Goal: Task Accomplishment & Management: Complete application form

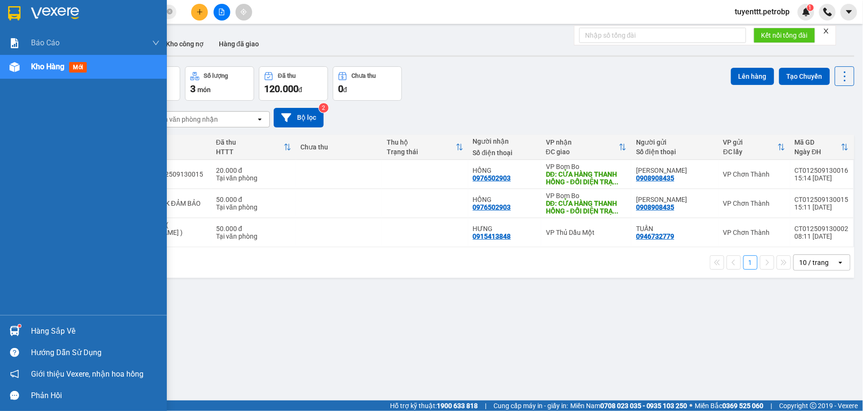
click at [18, 322] on div at bounding box center [14, 330] width 17 height 17
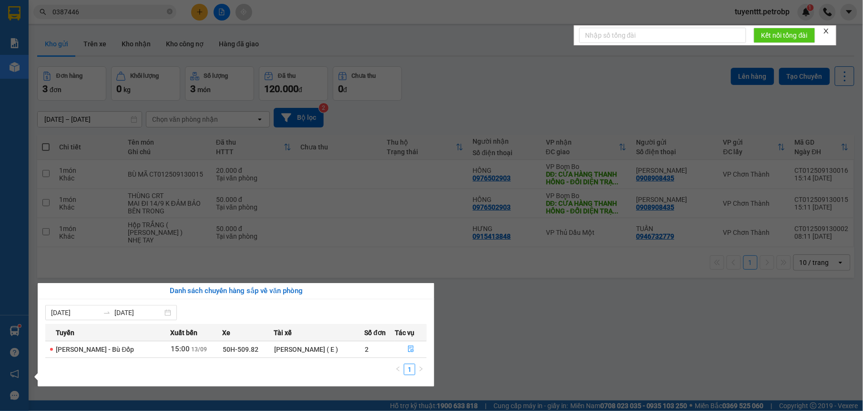
click at [466, 327] on section "Kết quả tìm kiếm ( 4 ) Bộ lọc Mã ĐH Trạng thái Món hàng Tổng cước Chưa cước Ngư…" at bounding box center [431, 205] width 863 height 411
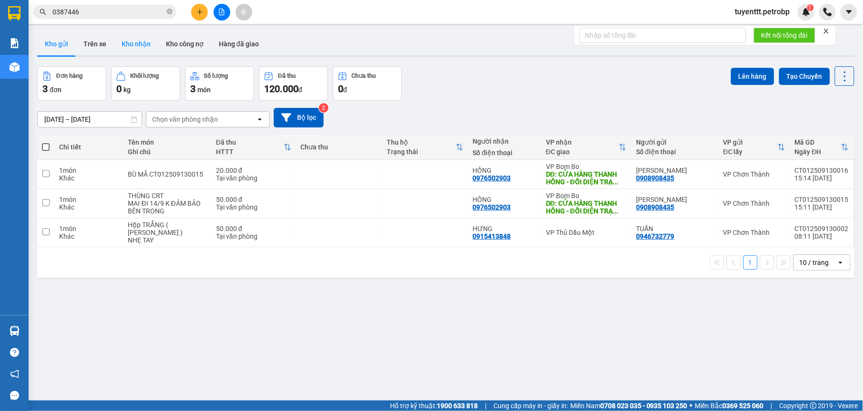
click at [130, 41] on button "Kho nhận" at bounding box center [136, 43] width 44 height 23
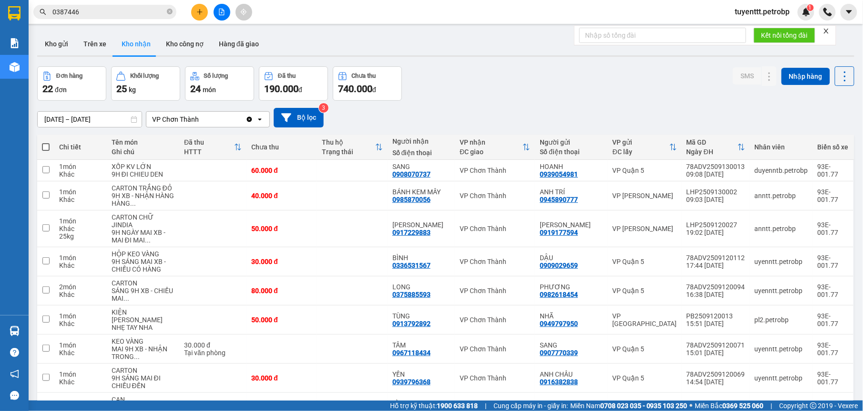
scroll to position [84, 0]
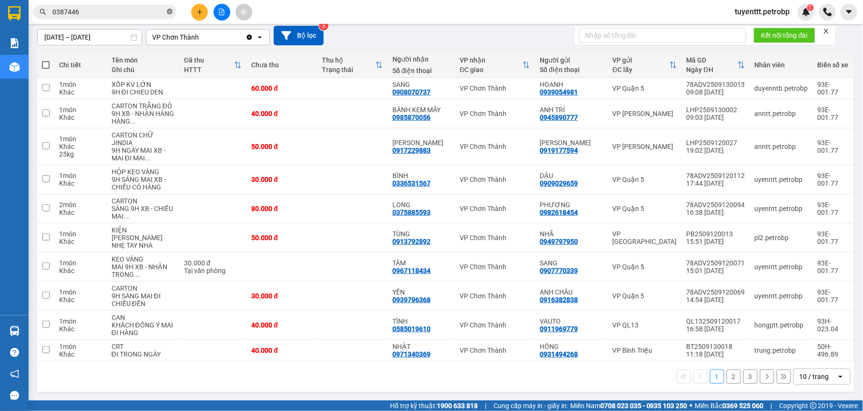
click at [168, 12] on icon "close-circle" at bounding box center [170, 12] width 6 height 6
click at [137, 10] on input "text" at bounding box center [108, 12] width 113 height 10
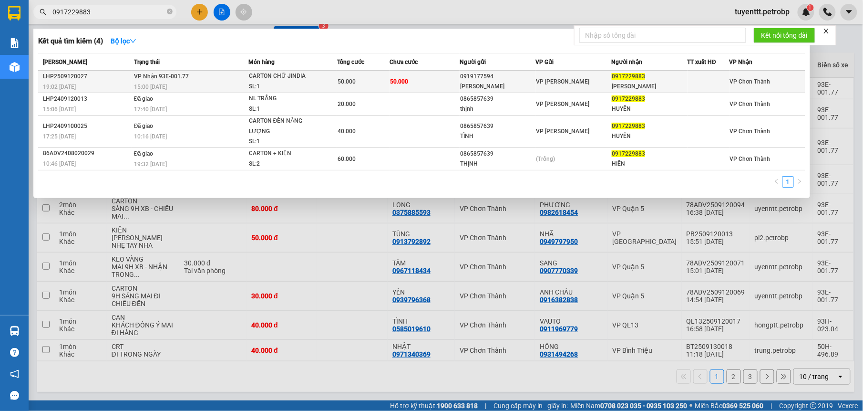
type input "0917229883"
click at [435, 83] on td "50.000" at bounding box center [425, 82] width 70 height 22
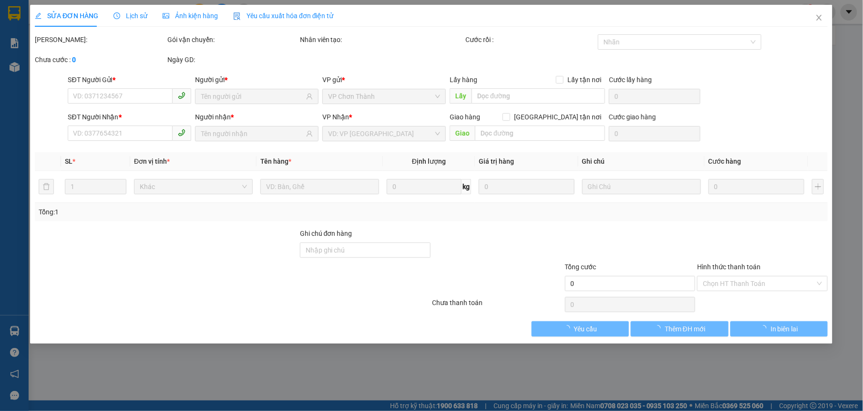
type input "0919177594"
type input "[PERSON_NAME]"
type input "0917229883"
type input "[PERSON_NAME]"
type input "50.000"
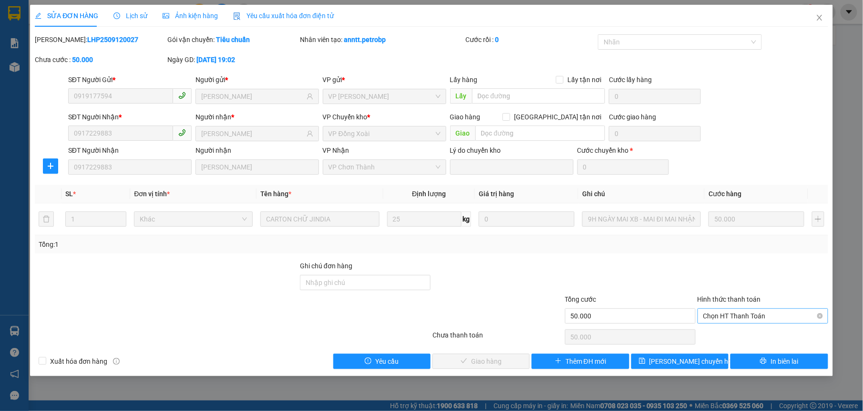
click at [720, 310] on span "Chọn HT Thanh Toán" at bounding box center [763, 316] width 119 height 14
click at [717, 335] on div "Tại văn phòng" at bounding box center [763, 336] width 119 height 10
type input "0"
click at [472, 359] on span "Giao hàng" at bounding box center [486, 361] width 31 height 10
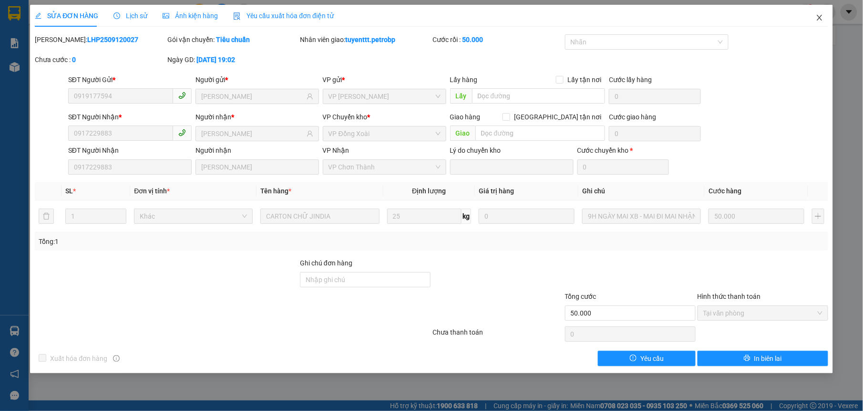
click at [819, 20] on icon "close" at bounding box center [820, 18] width 8 height 8
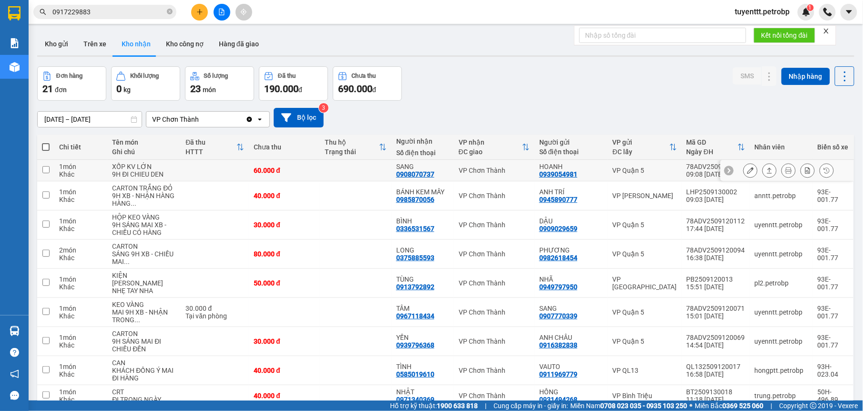
click at [376, 173] on td at bounding box center [355, 170] width 71 height 21
checkbox input "true"
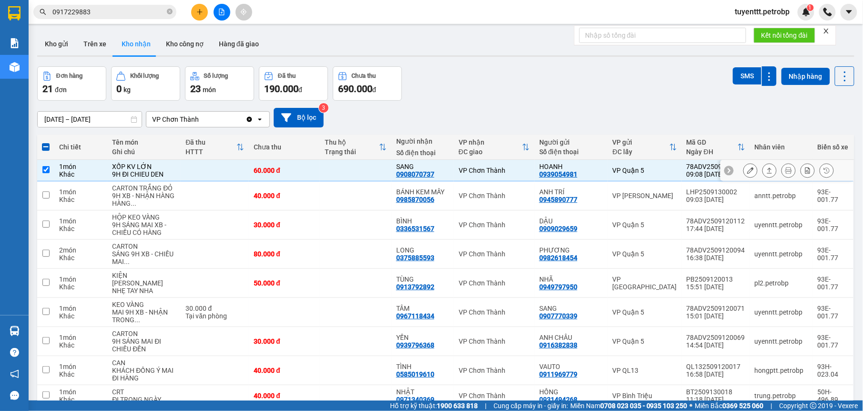
click at [767, 169] on icon at bounding box center [770, 170] width 7 height 7
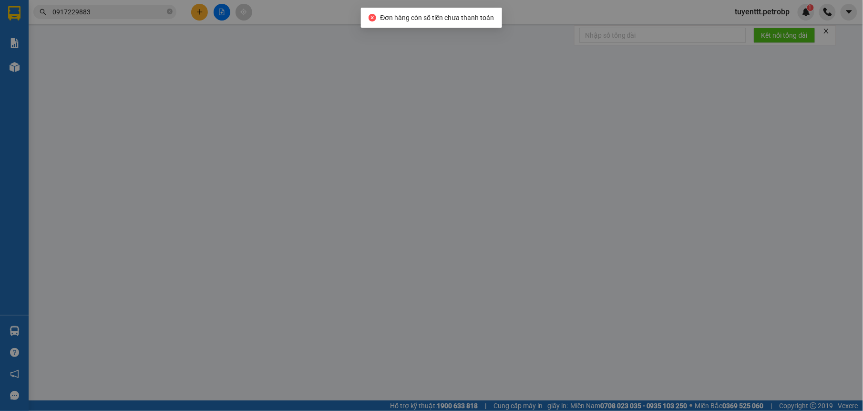
type input "0939054981"
type input "HOANH"
type input "0908070737"
type input "SANG"
type input "60.000"
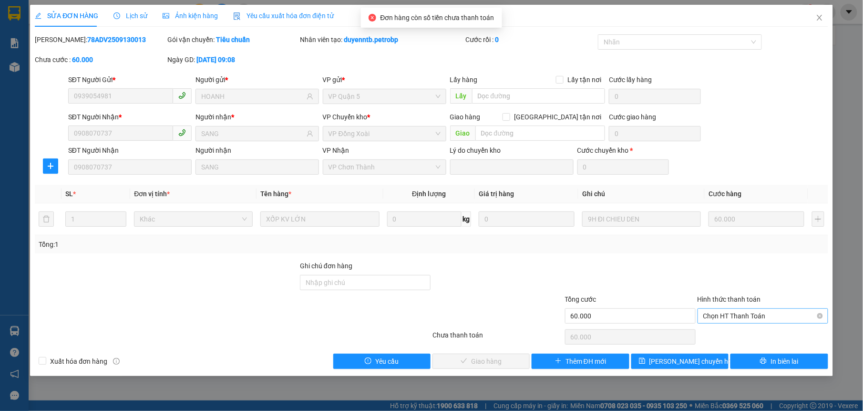
click at [735, 317] on span "Chọn HT Thanh Toán" at bounding box center [763, 316] width 119 height 14
click at [731, 329] on div "Tại văn phòng" at bounding box center [763, 335] width 131 height 15
type input "0"
click at [470, 361] on button "Giao hàng" at bounding box center [481, 360] width 97 height 15
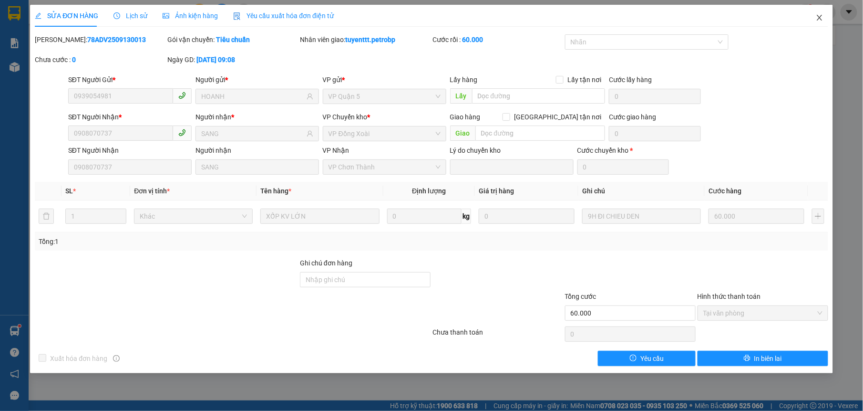
click at [823, 25] on span "Close" at bounding box center [820, 18] width 27 height 27
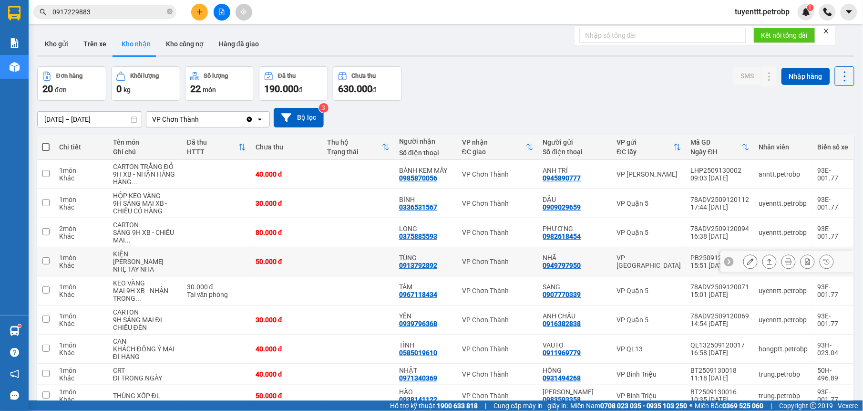
scroll to position [60, 0]
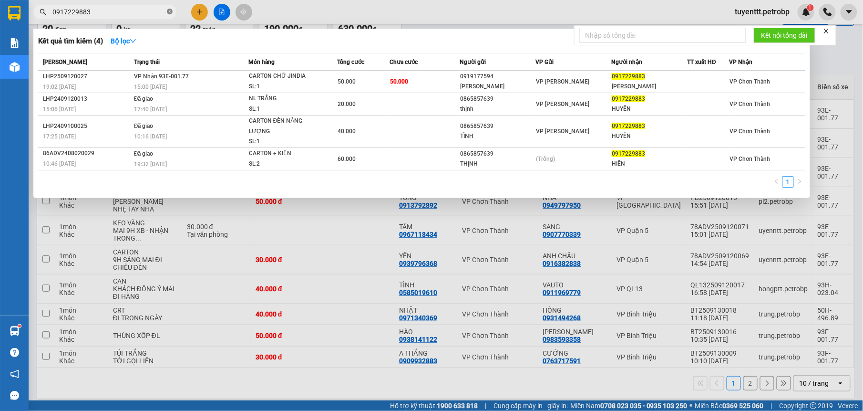
click at [167, 10] on icon "close-circle" at bounding box center [170, 12] width 6 height 6
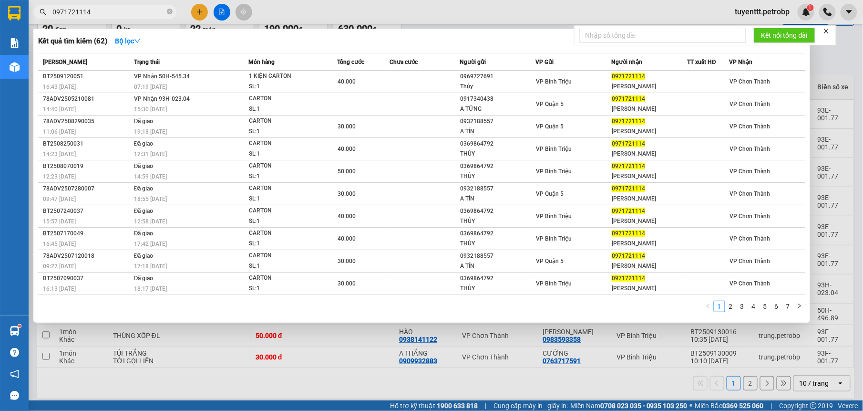
type input "0971721114"
click at [378, 70] on th "Tổng cước" at bounding box center [363, 62] width 52 height 17
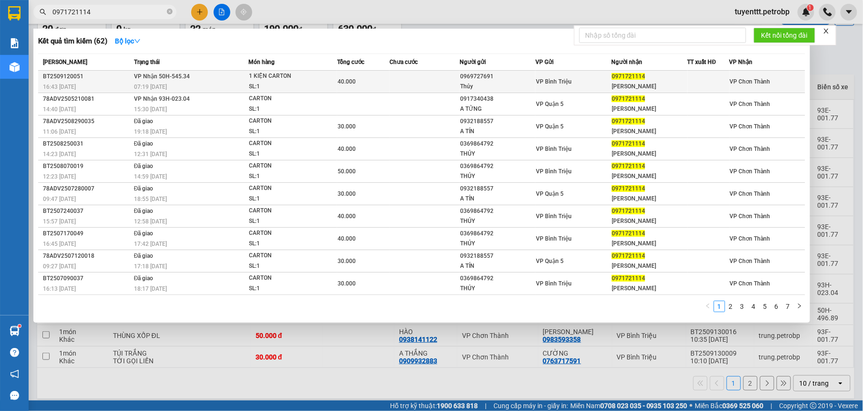
click at [380, 87] on td "40.000" at bounding box center [363, 82] width 52 height 22
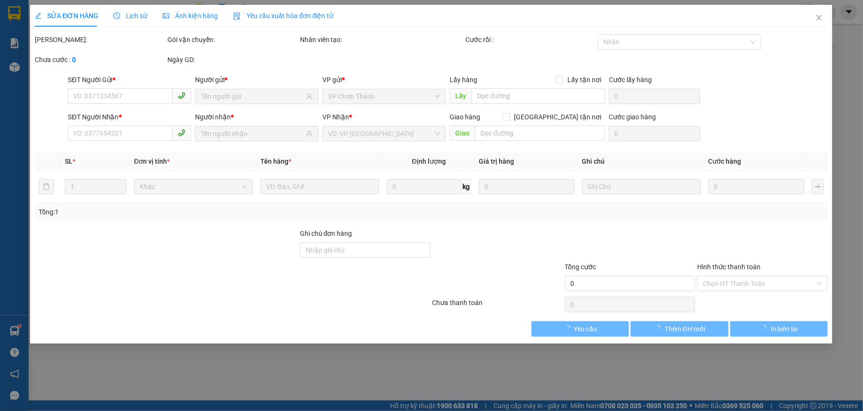
type input "0969727691"
type input "Thủy"
type input "0971721114"
type input "[PERSON_NAME]"
type input "40.000"
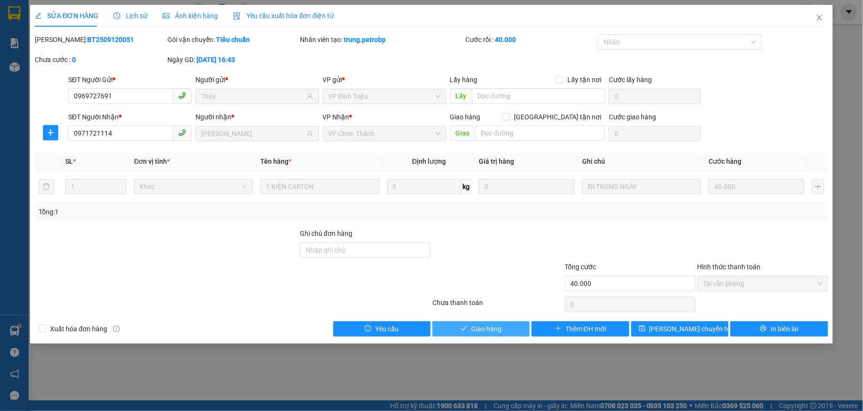
click at [486, 325] on span "Giao hàng" at bounding box center [486, 328] width 31 height 10
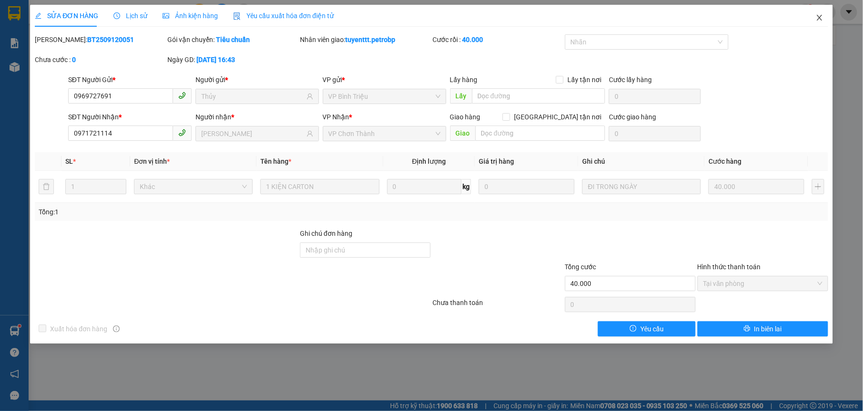
click at [821, 11] on span "Close" at bounding box center [820, 18] width 27 height 27
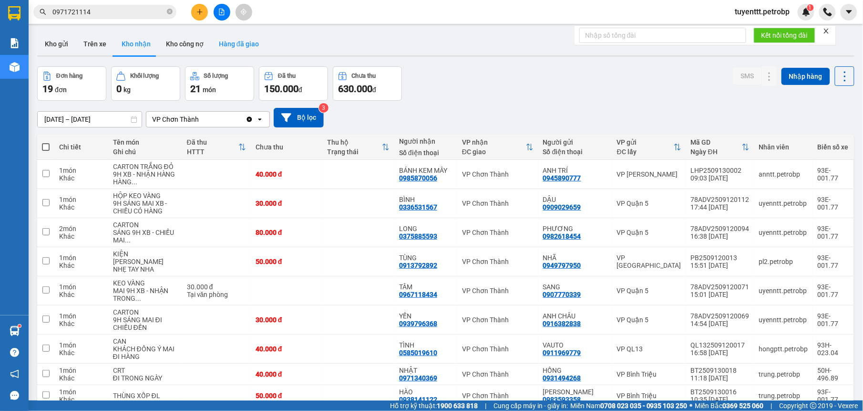
click at [222, 44] on button "Hàng đã giao" at bounding box center [238, 43] width 55 height 23
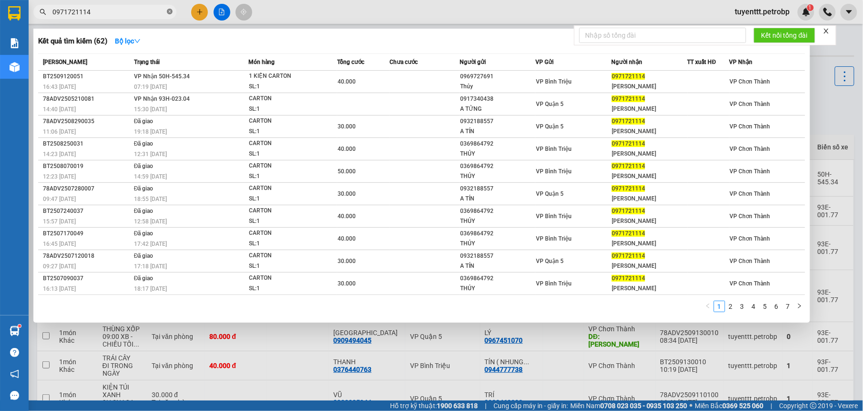
click at [167, 14] on icon "close-circle" at bounding box center [170, 12] width 6 height 6
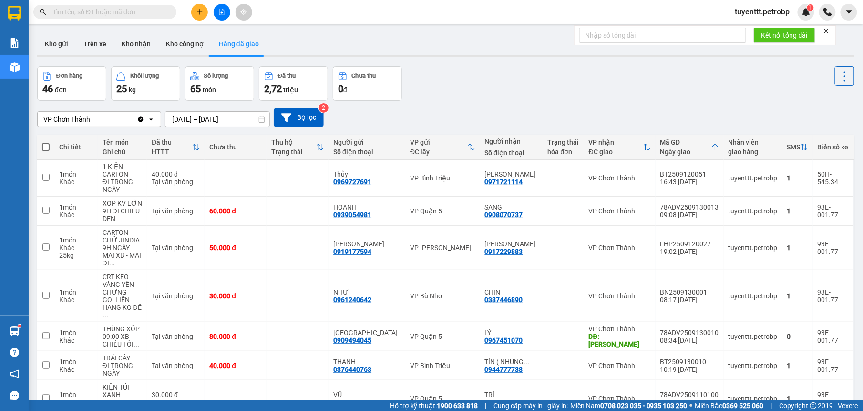
click at [163, 13] on input "text" at bounding box center [108, 12] width 113 height 10
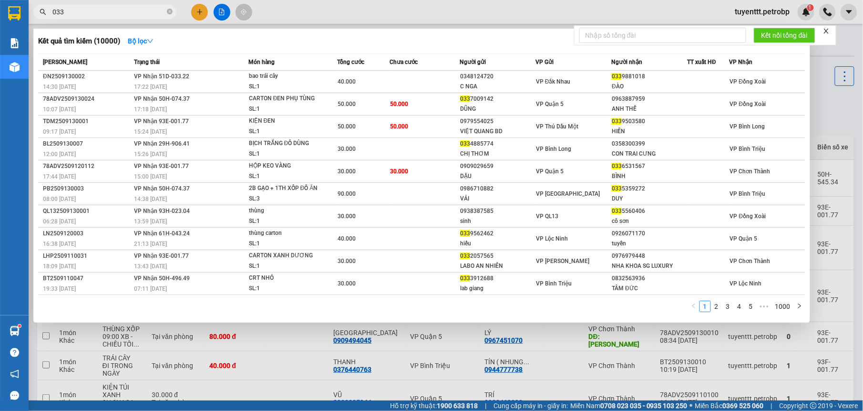
type input "033"
click at [823, 120] on div at bounding box center [431, 205] width 863 height 411
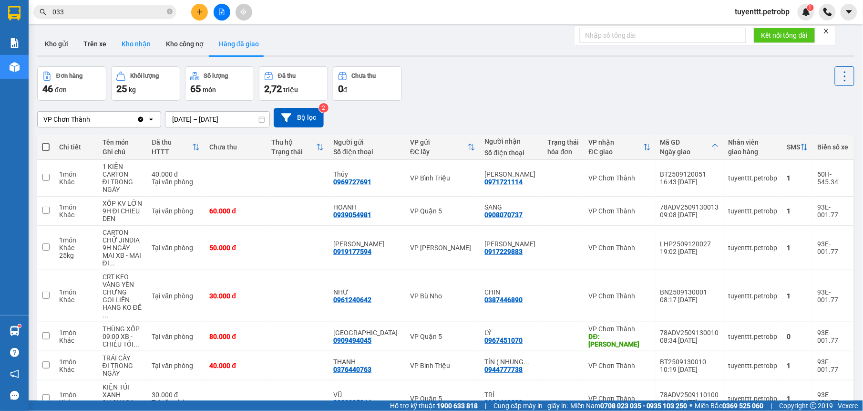
click at [135, 41] on button "Kho nhận" at bounding box center [136, 43] width 44 height 23
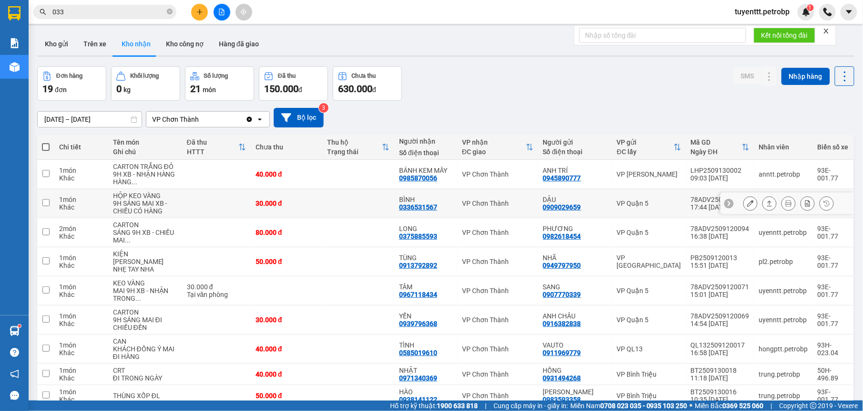
click at [369, 214] on td at bounding box center [358, 203] width 72 height 29
checkbox input "true"
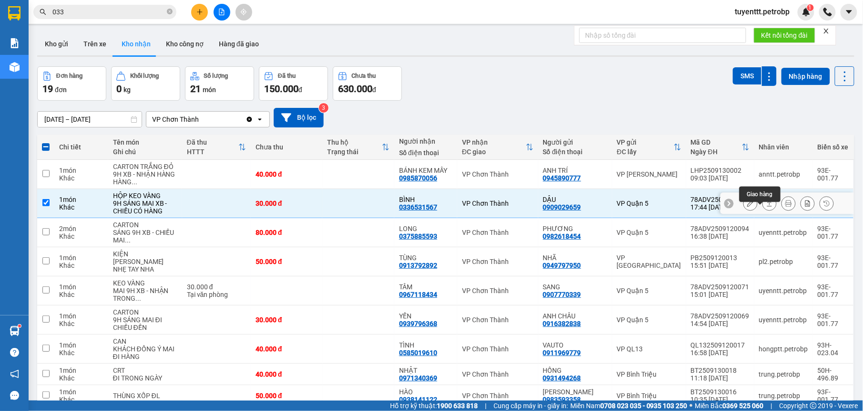
click at [767, 206] on icon at bounding box center [769, 203] width 5 height 6
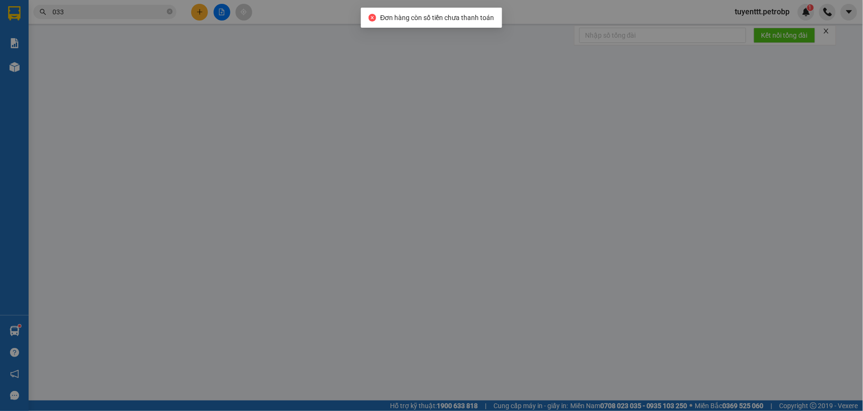
type input "0909029659"
type input "DẬU"
type input "0336531567"
type input "BÌNH"
type input "30.000"
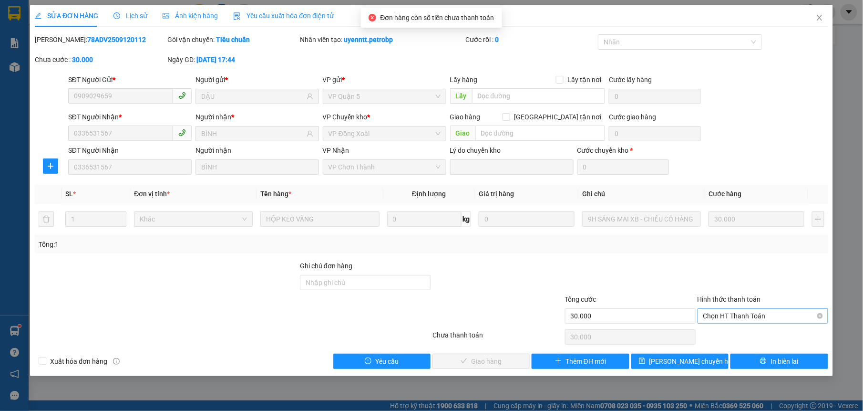
click at [733, 310] on span "Chọn HT Thanh Toán" at bounding box center [763, 316] width 119 height 14
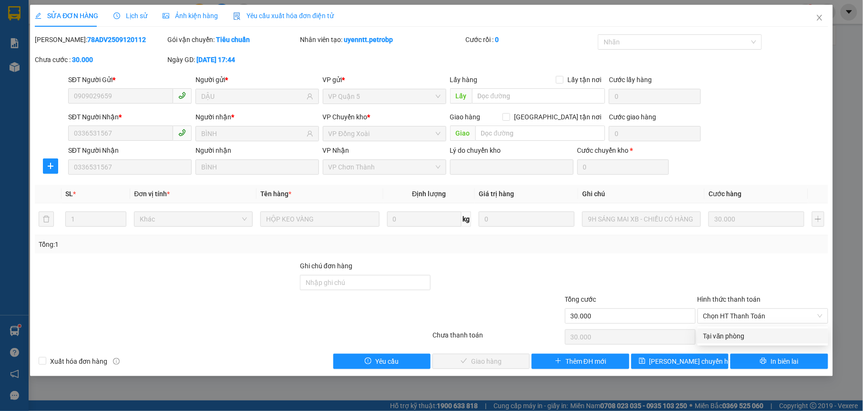
click at [713, 327] on div "Total Paid Fee 0 Total UnPaid Fee 30.000 Cash Collection Total Fee Mã ĐH: 78ADV…" at bounding box center [431, 201] width 793 height 334
click at [716, 320] on span "Chọn HT Thanh Toán" at bounding box center [763, 316] width 119 height 14
click at [719, 340] on div "Tại văn phòng" at bounding box center [763, 336] width 119 height 10
type input "0"
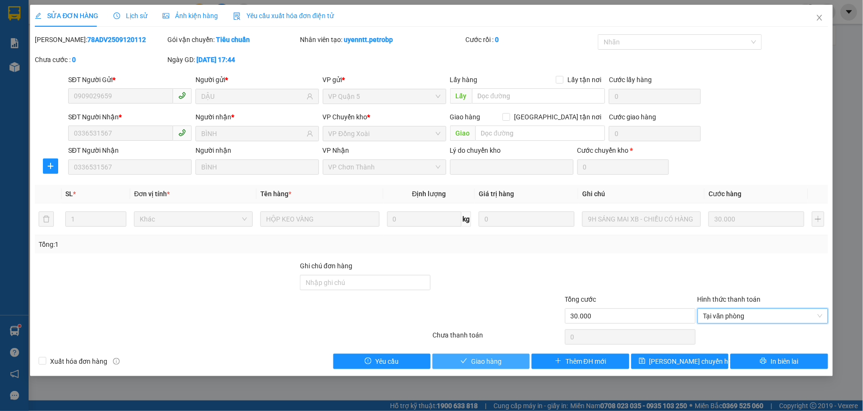
click at [504, 358] on button "Giao hàng" at bounding box center [481, 360] width 97 height 15
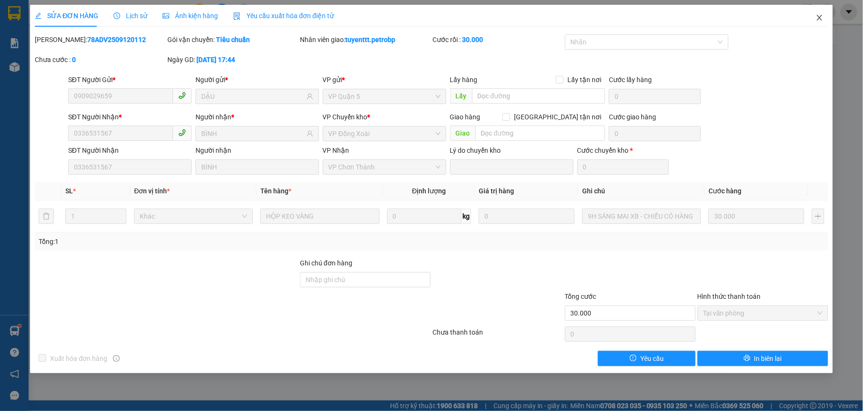
click at [821, 19] on icon "close" at bounding box center [819, 18] width 5 height 6
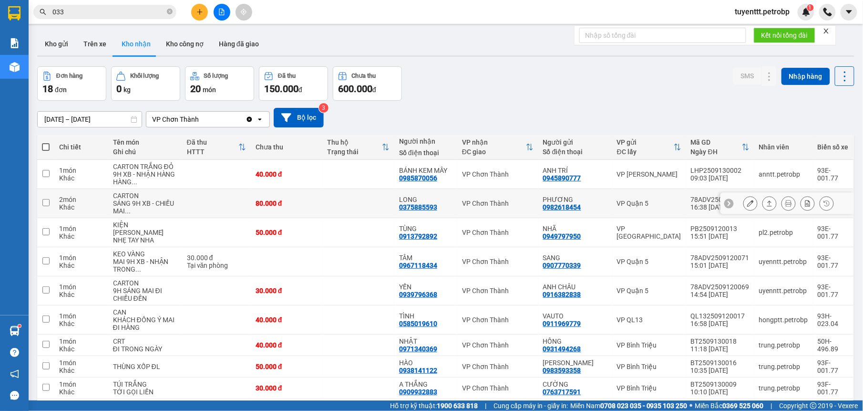
scroll to position [60, 0]
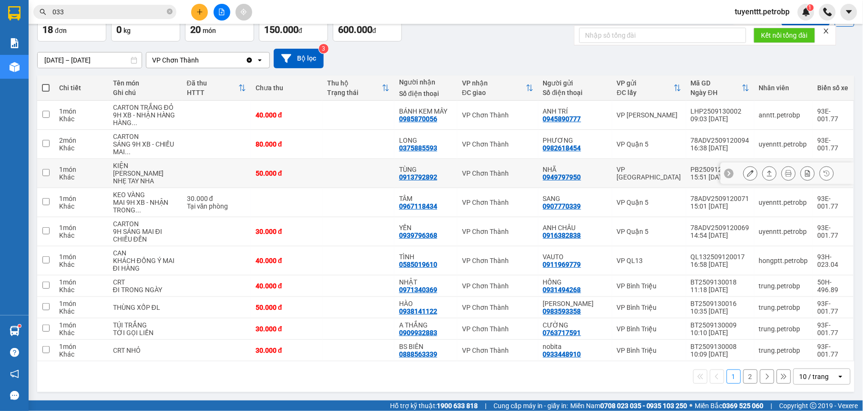
click at [343, 171] on td at bounding box center [358, 173] width 72 height 29
checkbox input "true"
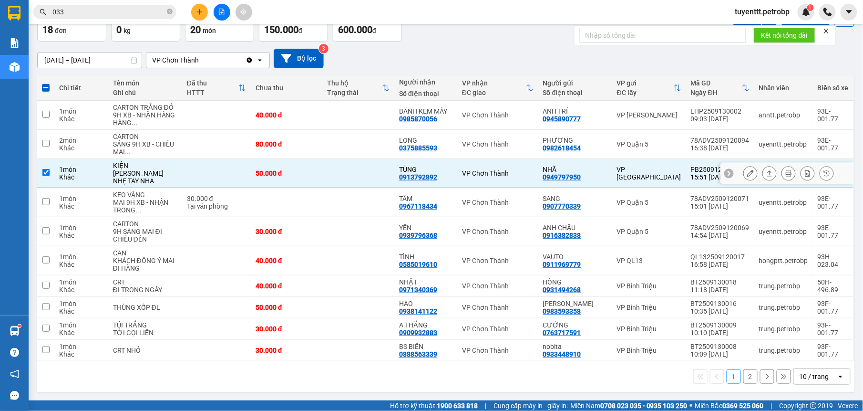
click at [767, 176] on icon at bounding box center [770, 173] width 7 height 7
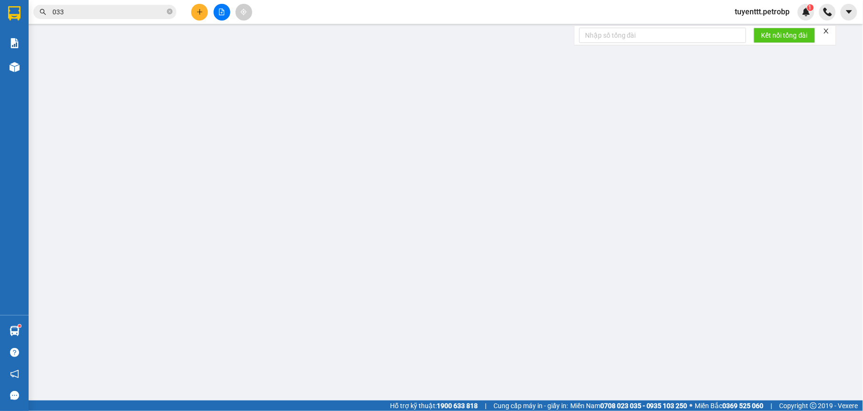
type input "0949797950"
type input "NHÃ"
type input "0913792892"
type input "TÙNG"
type input "50.000"
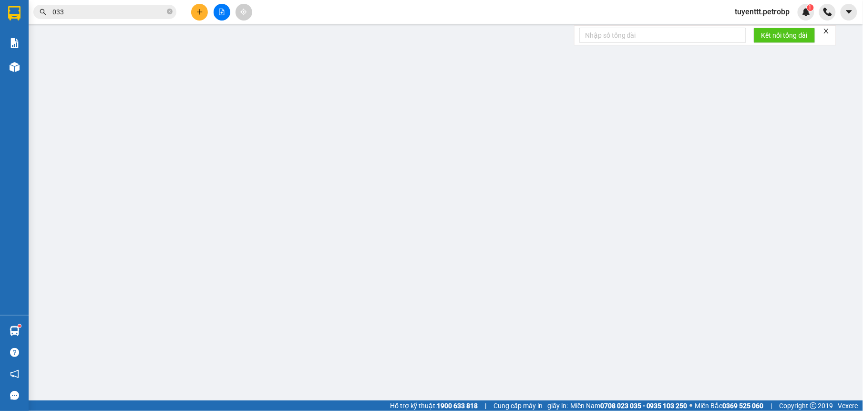
type input "50.000"
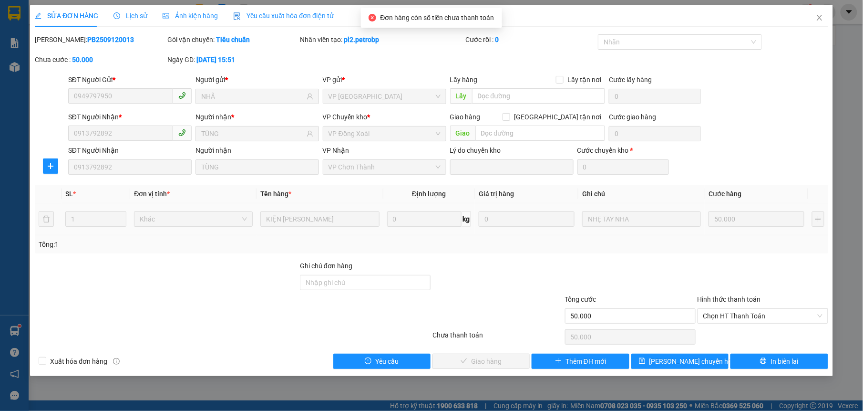
click at [136, 15] on span "Lịch sử" at bounding box center [131, 16] width 34 height 8
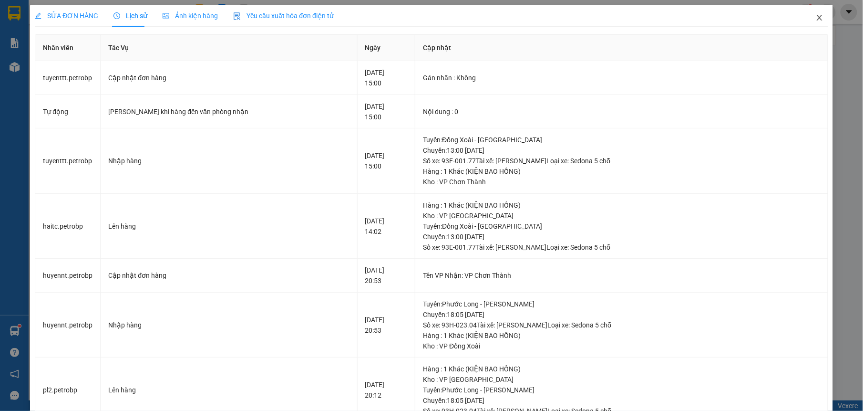
click at [817, 16] on icon "close" at bounding box center [819, 18] width 5 height 6
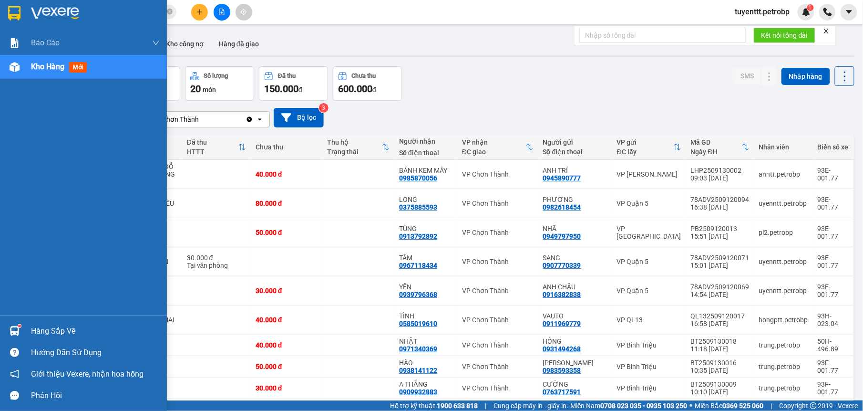
click at [33, 324] on div "Hàng sắp về" at bounding box center [95, 331] width 129 height 14
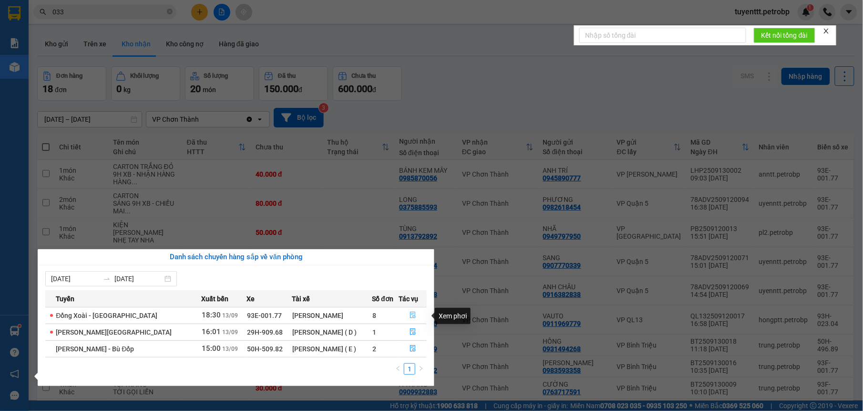
click at [412, 318] on icon "file-done" at bounding box center [413, 314] width 7 height 7
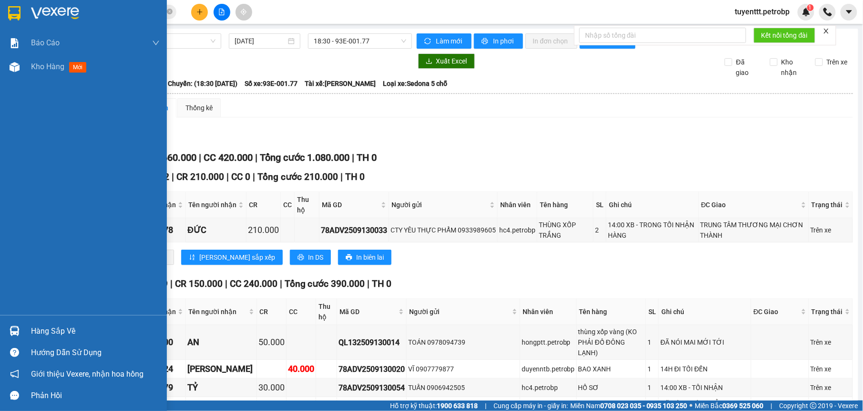
click at [14, 324] on div at bounding box center [14, 330] width 17 height 17
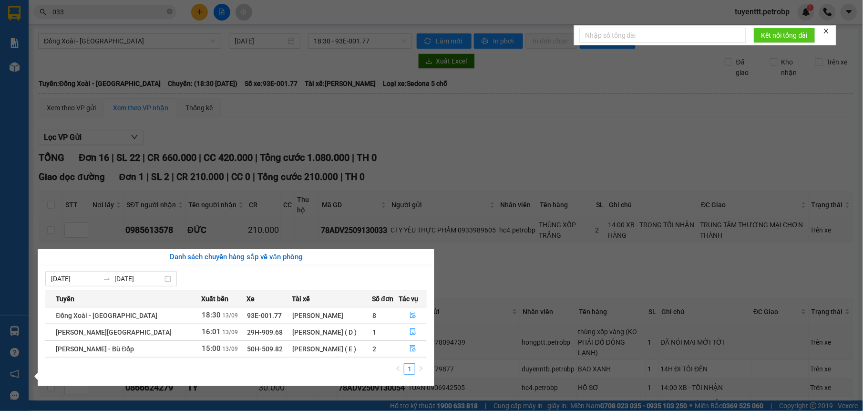
click at [525, 279] on section "Kết quả tìm kiếm ( 10000 ) Bộ lọc Mã ĐH Trạng thái Món hàng Tổng cước Chưa cước…" at bounding box center [431, 205] width 863 height 411
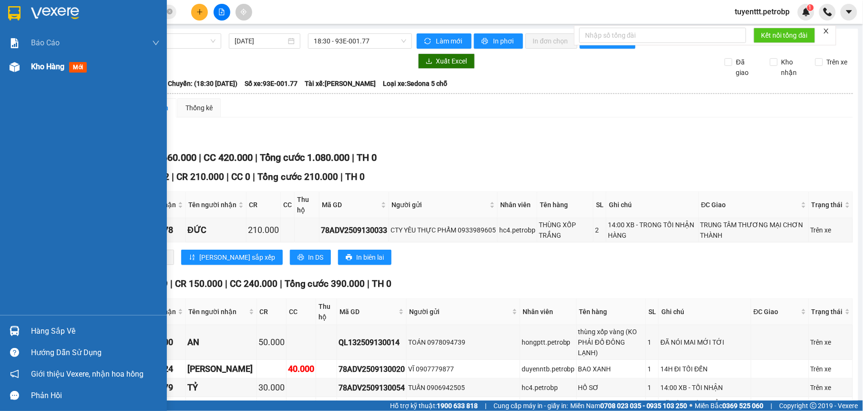
click at [14, 67] on img at bounding box center [15, 67] width 10 height 10
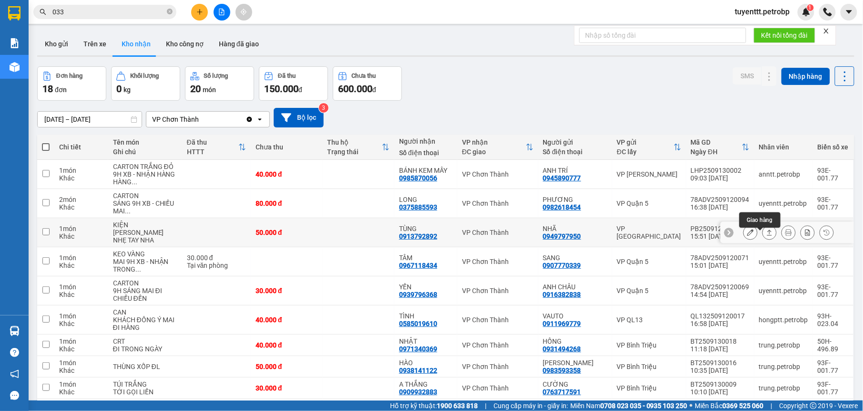
click at [763, 237] on button at bounding box center [769, 232] width 13 height 17
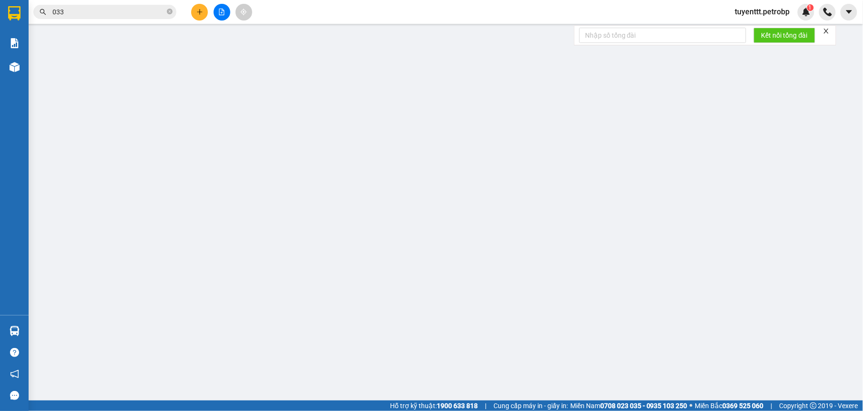
type input "0949797950"
type input "NHÃ"
type input "0913792892"
type input "TÙNG"
type input "50.000"
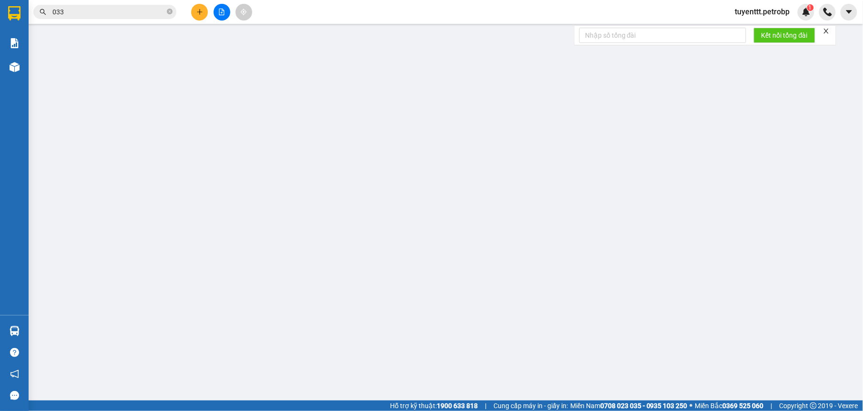
type input "50.000"
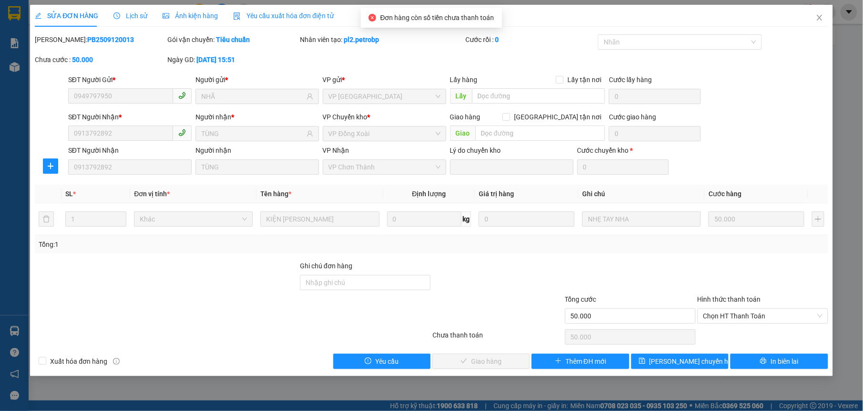
click at [132, 16] on span "Lịch sử" at bounding box center [131, 16] width 34 height 8
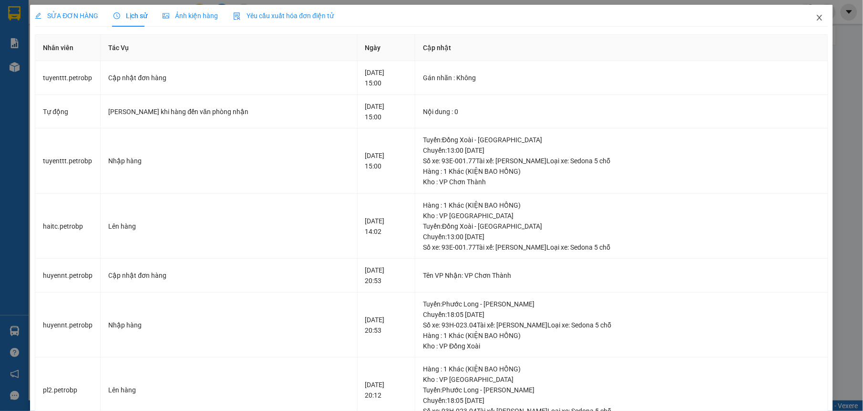
click at [816, 16] on icon "close" at bounding box center [820, 18] width 8 height 8
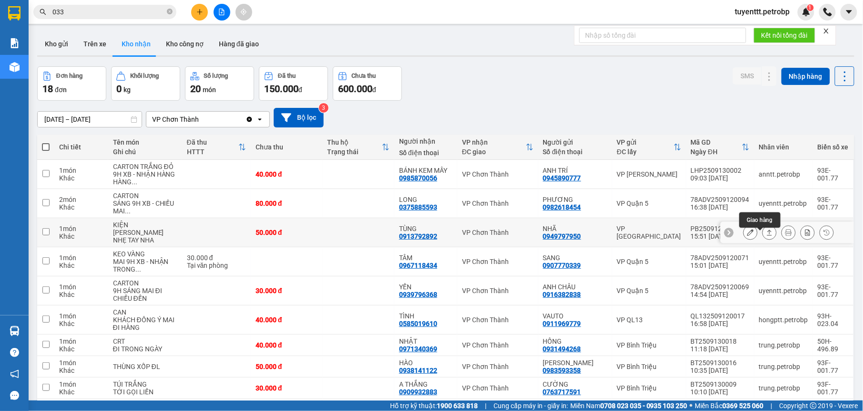
click at [767, 234] on icon at bounding box center [770, 232] width 7 height 7
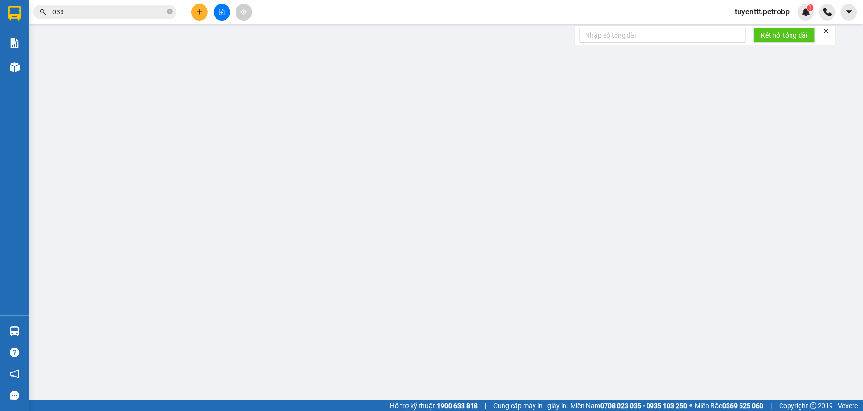
type input "0949797950"
type input "NHÃ"
type input "0913792892"
type input "TÙNG"
type input "50.000"
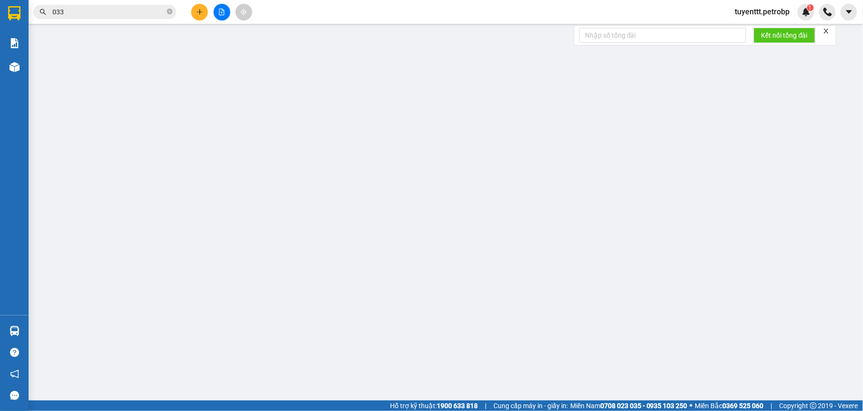
type input "50.000"
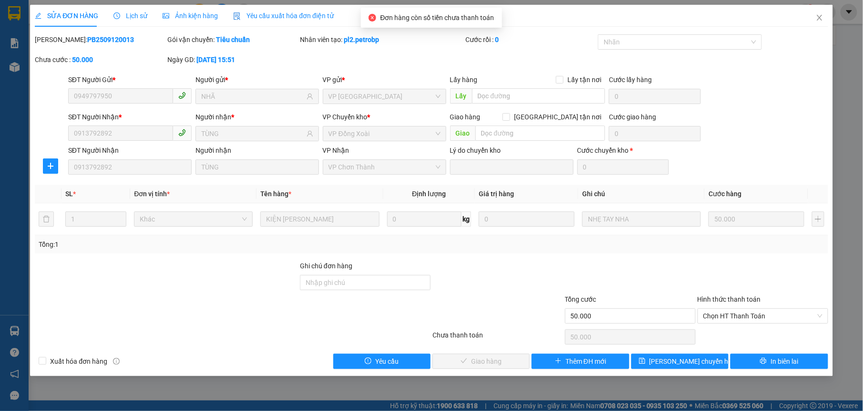
click at [129, 13] on span "Lịch sử" at bounding box center [131, 16] width 34 height 8
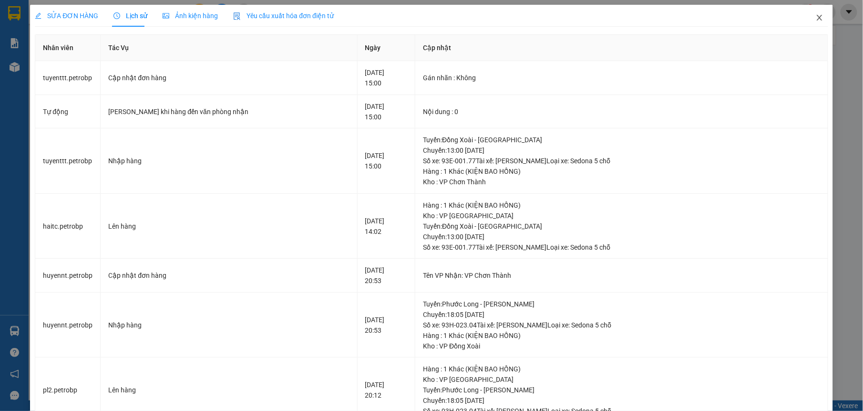
click at [816, 18] on icon "close" at bounding box center [820, 18] width 8 height 8
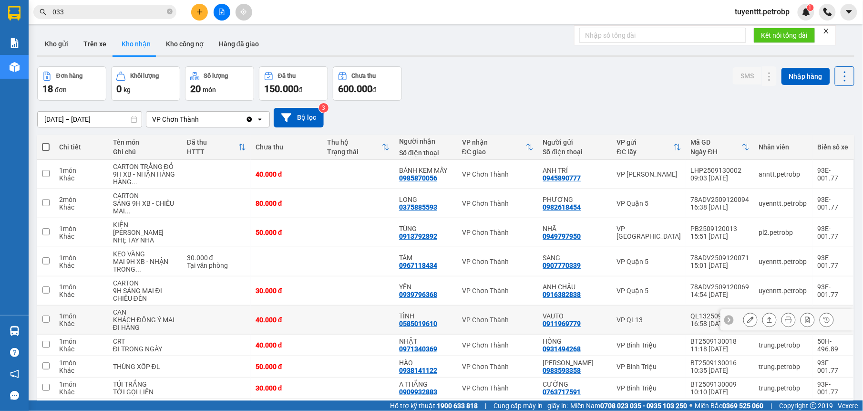
scroll to position [62, 0]
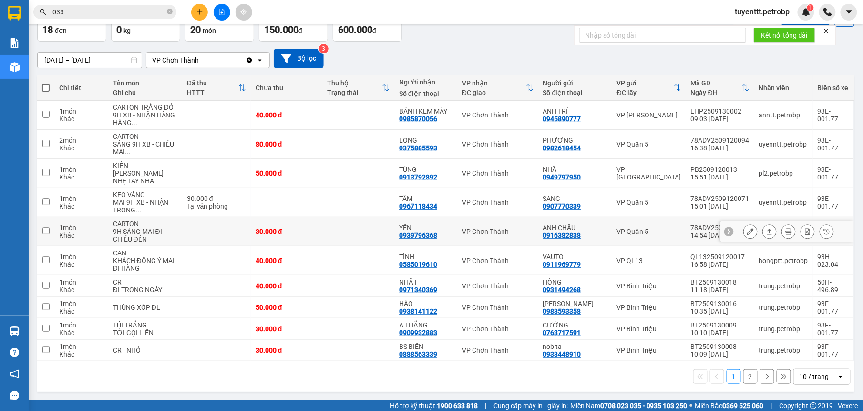
click at [369, 233] on td at bounding box center [358, 231] width 72 height 29
checkbox input "true"
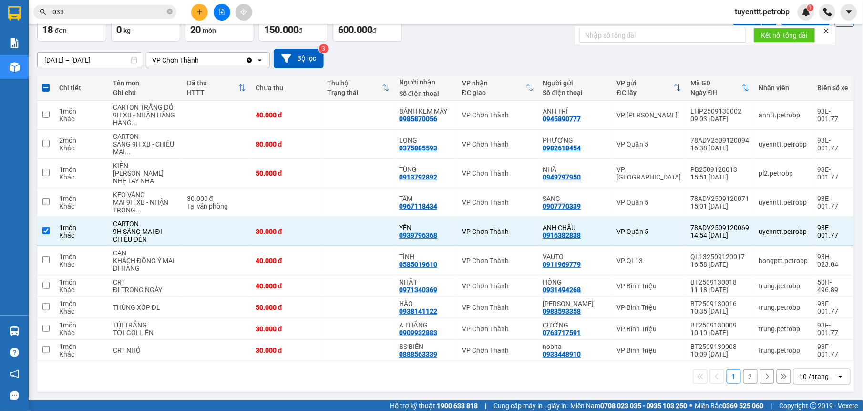
scroll to position [0, 0]
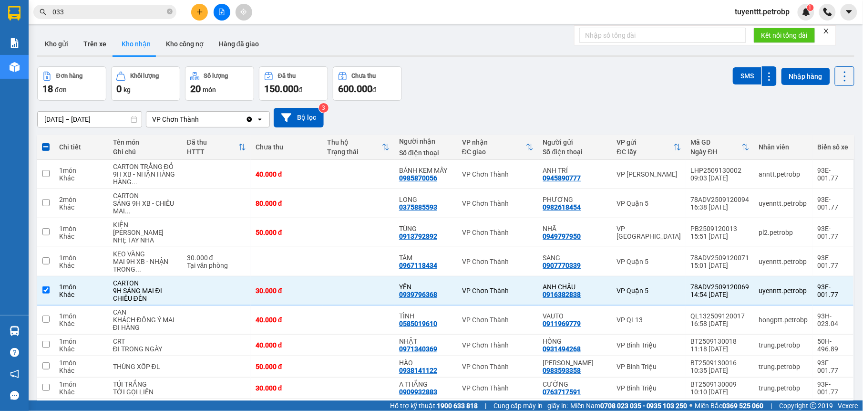
click at [233, 31] on div "ver 1.8.143 Kho gửi Trên xe Kho nhận Kho công nợ Hàng đã giao Đơn hàng 18 đơn K…" at bounding box center [445, 242] width 825 height 426
click at [230, 37] on button "Hàng đã giao" at bounding box center [238, 43] width 55 height 23
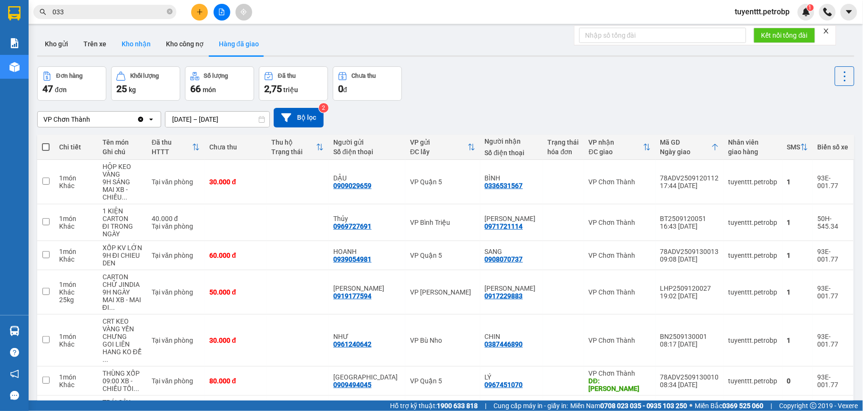
click at [132, 50] on button "Kho nhận" at bounding box center [136, 43] width 44 height 23
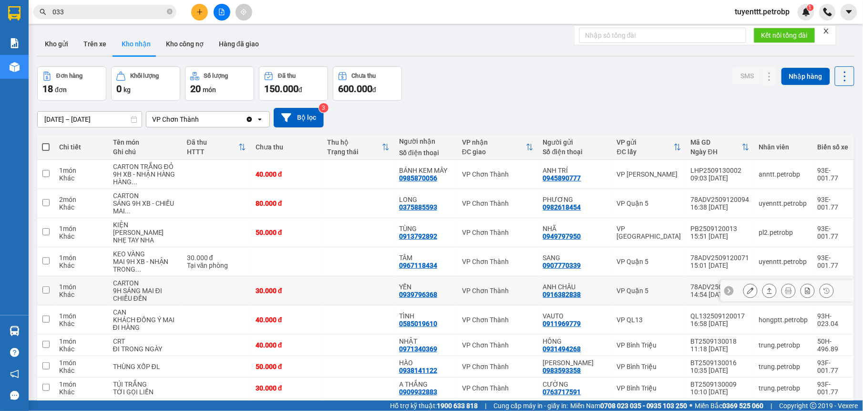
drag, startPoint x: 373, startPoint y: 289, endPoint x: 426, endPoint y: 285, distance: 54.0
click at [373, 290] on td at bounding box center [358, 290] width 72 height 29
checkbox input "true"
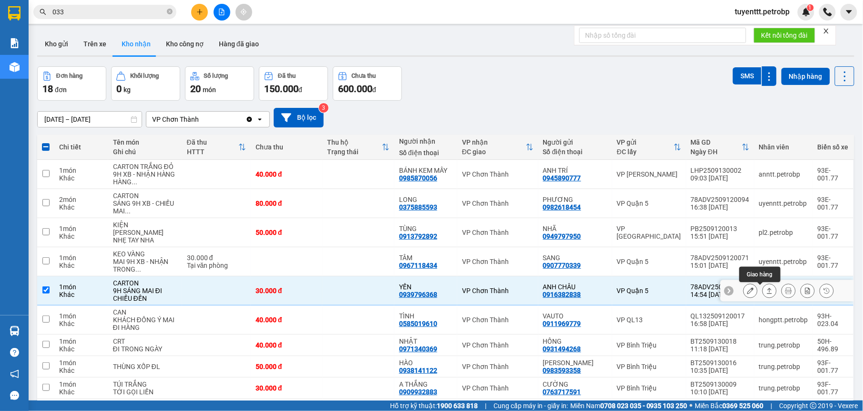
click at [767, 294] on icon at bounding box center [770, 290] width 7 height 7
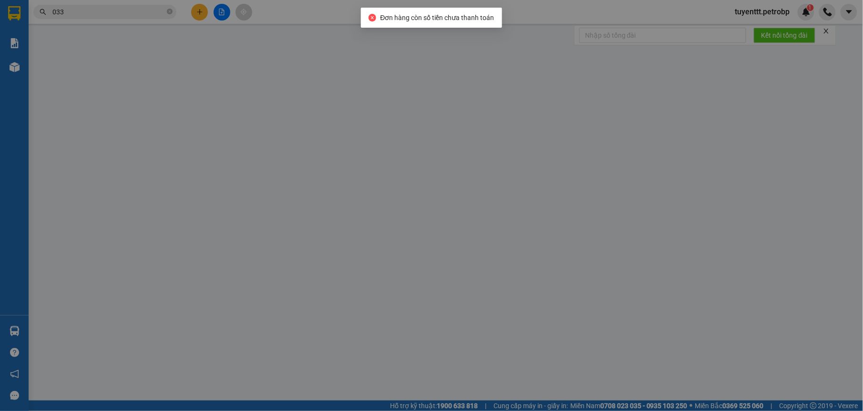
type input "0916382838"
type input "ANH CHÂU"
type input "0939796368"
type input "YẾN"
type input "30.000"
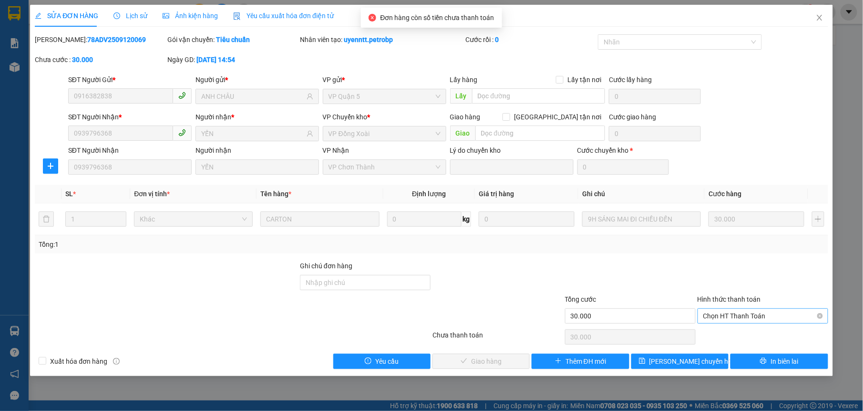
click at [730, 319] on span "Chọn HT Thanh Toán" at bounding box center [763, 316] width 119 height 14
click at [726, 331] on div "Tại văn phòng" at bounding box center [763, 336] width 119 height 10
type input "0"
click at [500, 362] on span "Giao hàng" at bounding box center [486, 361] width 31 height 10
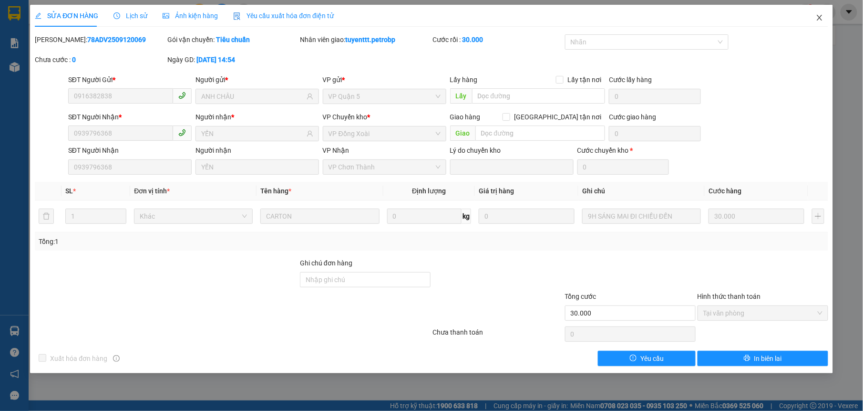
click at [819, 13] on span "Close" at bounding box center [820, 18] width 27 height 27
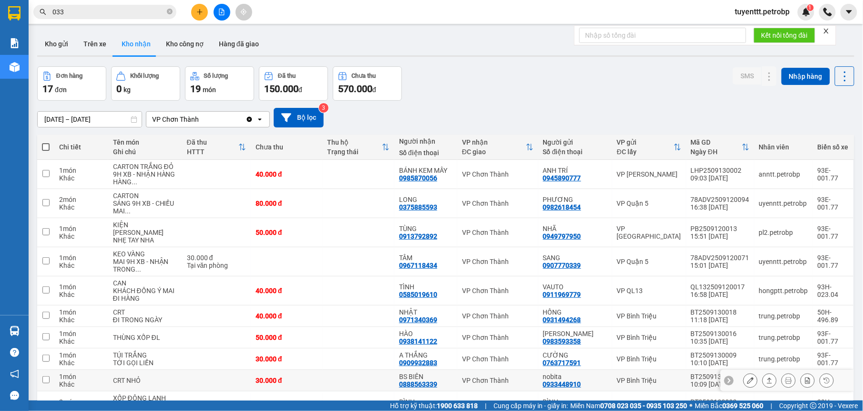
click at [361, 378] on td at bounding box center [358, 380] width 72 height 21
checkbox input "true"
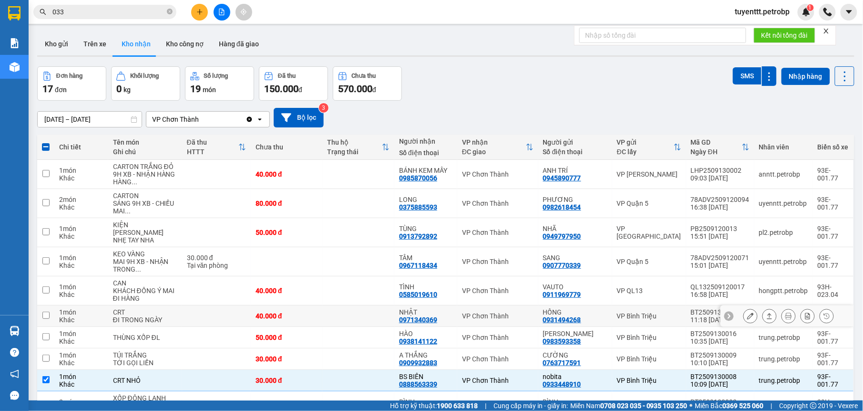
scroll to position [62, 0]
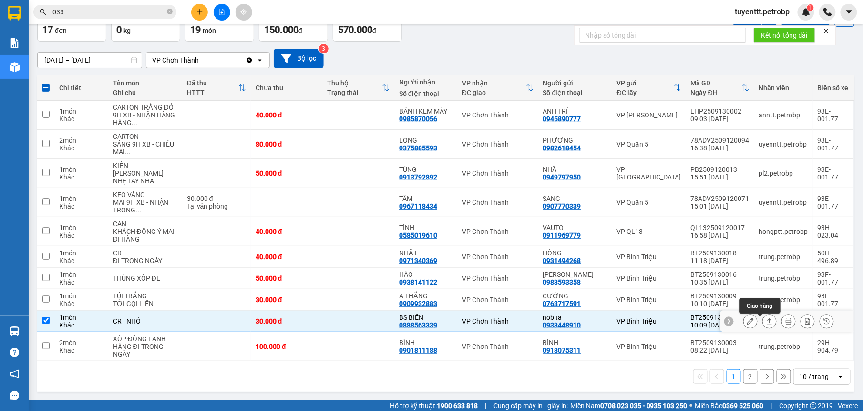
click at [767, 321] on icon at bounding box center [770, 321] width 7 height 7
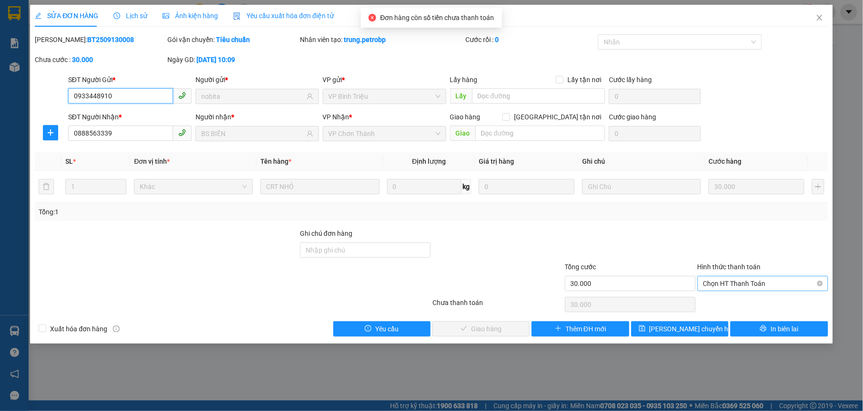
click at [754, 287] on span "Chọn HT Thanh Toán" at bounding box center [763, 283] width 119 height 14
click at [739, 310] on div "Tại văn phòng" at bounding box center [763, 303] width 131 height 15
type input "0"
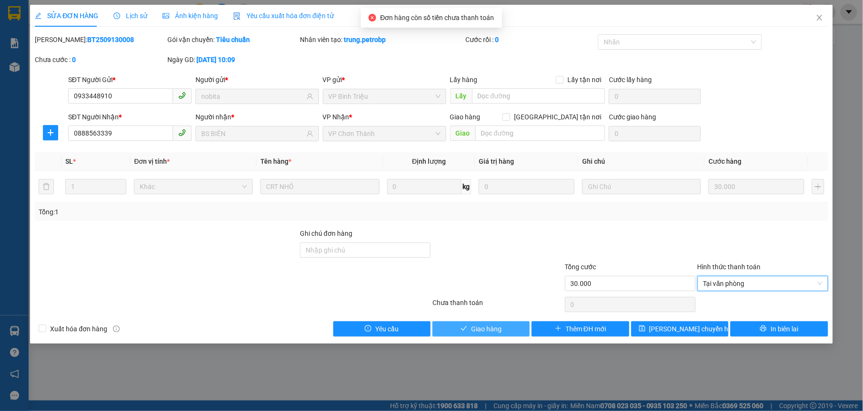
click at [490, 328] on span "Giao hàng" at bounding box center [486, 328] width 31 height 10
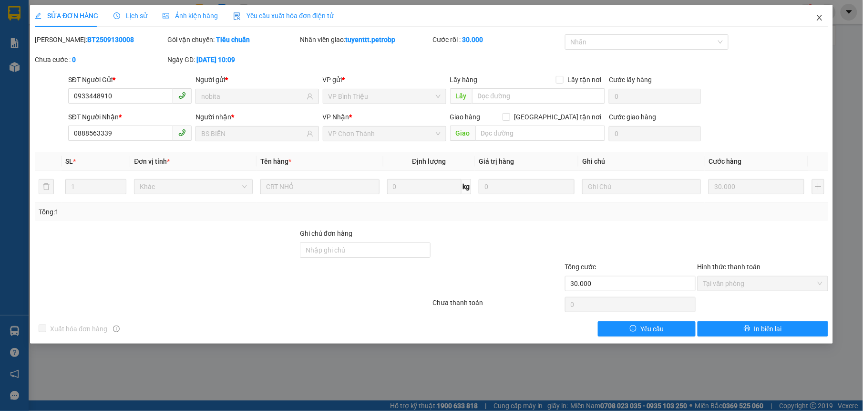
click at [819, 16] on icon "close" at bounding box center [819, 18] width 5 height 6
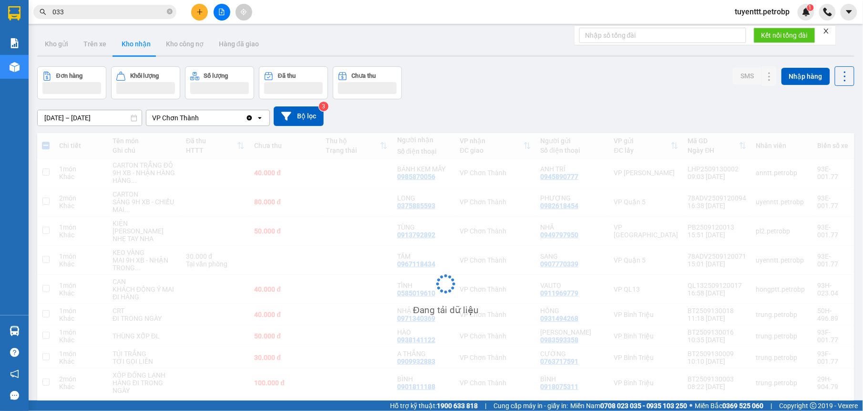
click at [199, 10] on icon "plus" at bounding box center [200, 12] width 7 height 7
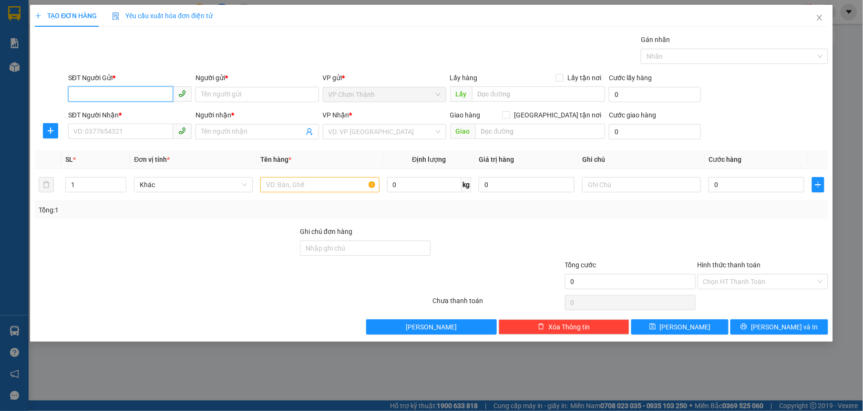
click at [105, 91] on input "SĐT Người Gửi *" at bounding box center [120, 93] width 105 height 15
click at [119, 109] on div "0866797945 - NK CHƠN THÀNH" at bounding box center [130, 114] width 112 height 10
type input "0866797945"
type input "NK CHƠN THÀNH"
type input "0332057565"
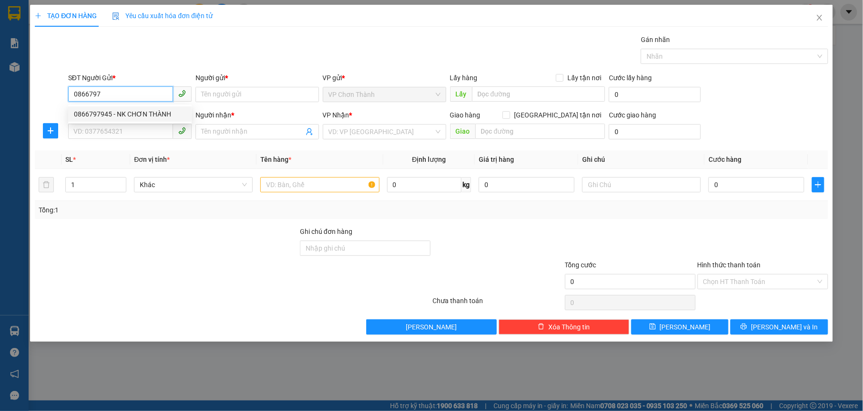
type input "LABO AN NHIÊN"
type input "30.000"
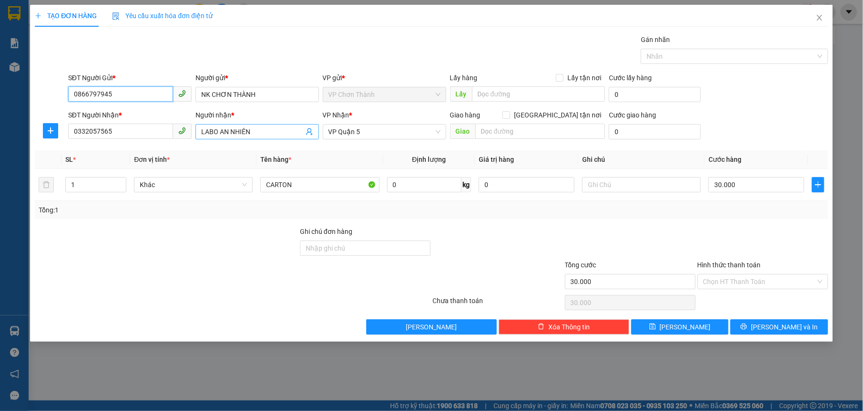
type input "0866797945"
click at [260, 133] on input "LABO AN NHIÊN" at bounding box center [252, 131] width 103 height 10
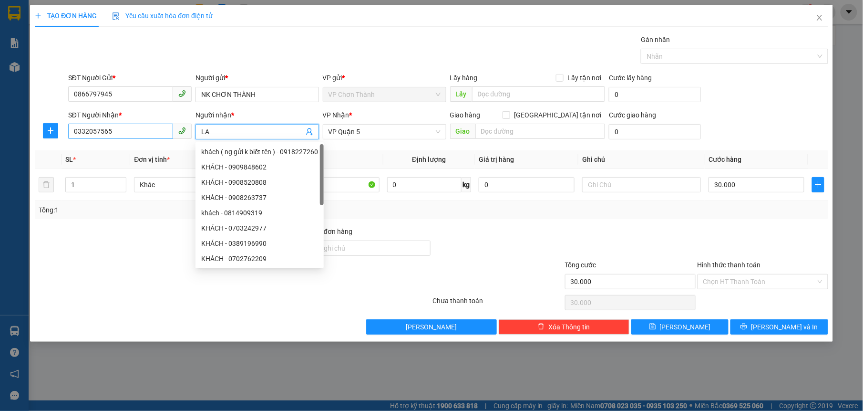
type input "L"
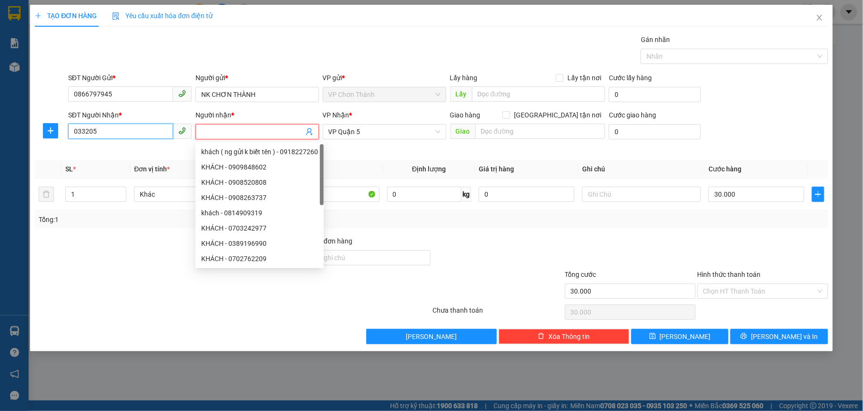
click at [148, 132] on input "033205" at bounding box center [120, 131] width 105 height 15
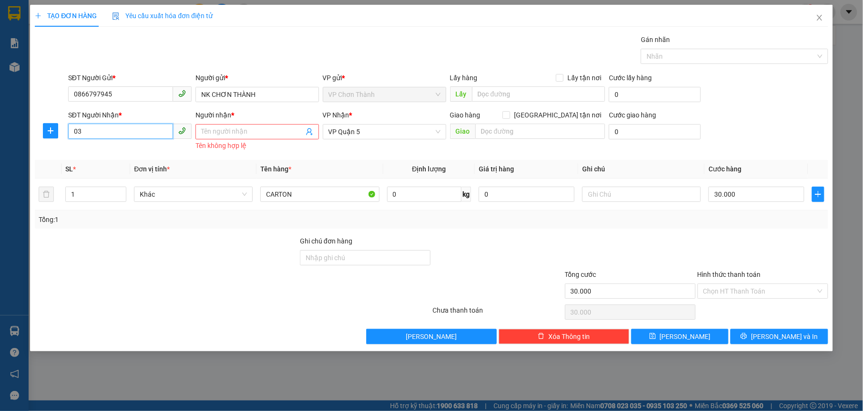
type input "0"
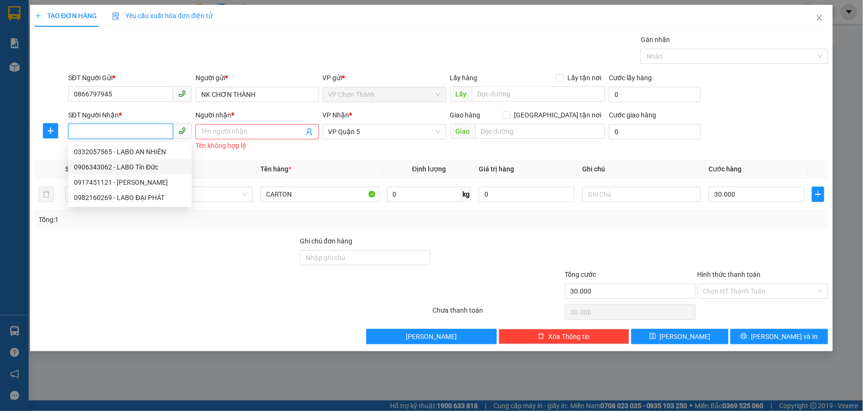
click at [149, 164] on div "0906343062 - LABO Tín Đức" at bounding box center [130, 167] width 112 height 10
type input "0906343062"
type input "LABO Tín Đức"
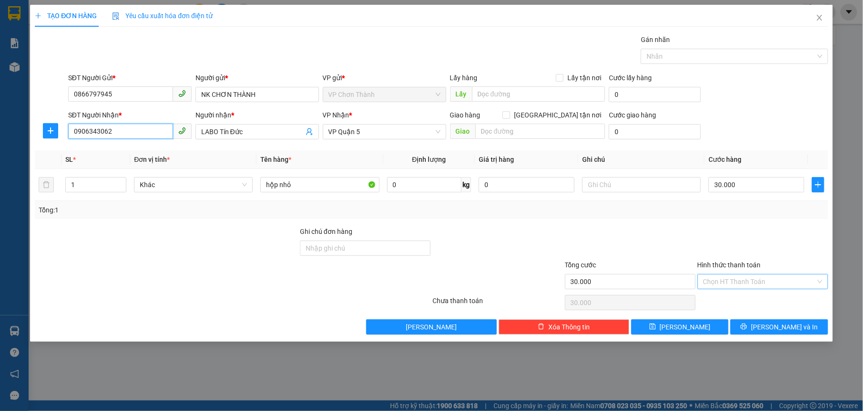
type input "0906343062"
click at [756, 284] on input "Hình thức thanh toán" at bounding box center [760, 281] width 113 height 14
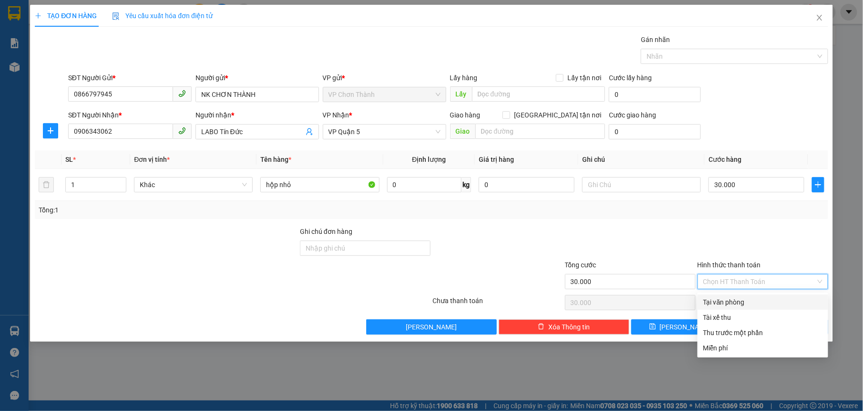
click at [756, 297] on div "Tại văn phòng" at bounding box center [763, 302] width 119 height 10
type input "0"
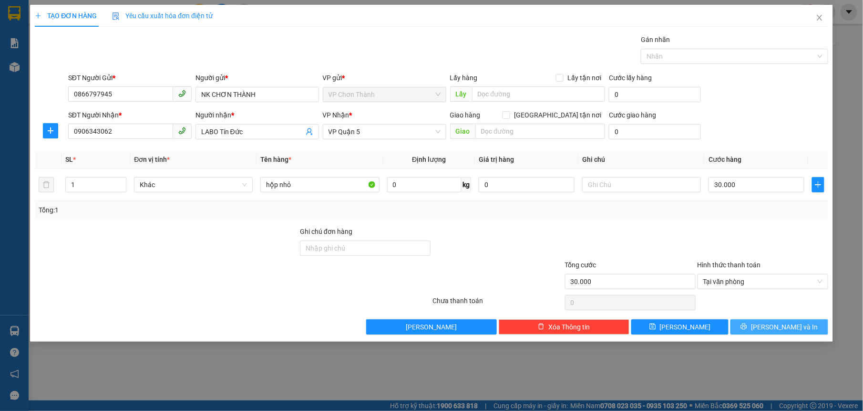
click at [760, 332] on button "[PERSON_NAME] và In" at bounding box center [779, 326] width 97 height 15
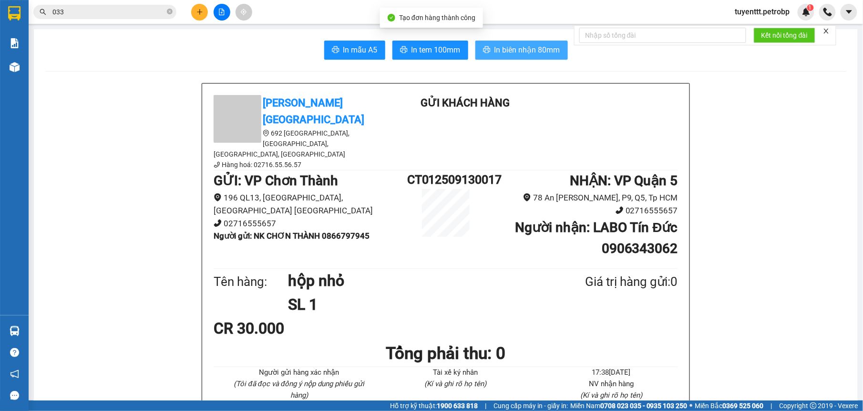
click at [486, 46] on icon "printer" at bounding box center [487, 50] width 8 height 8
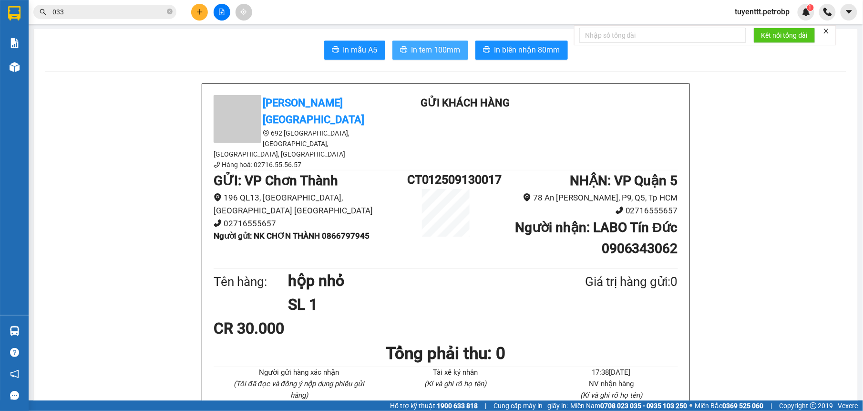
click at [418, 52] on span "In tem 100mm" at bounding box center [436, 50] width 49 height 12
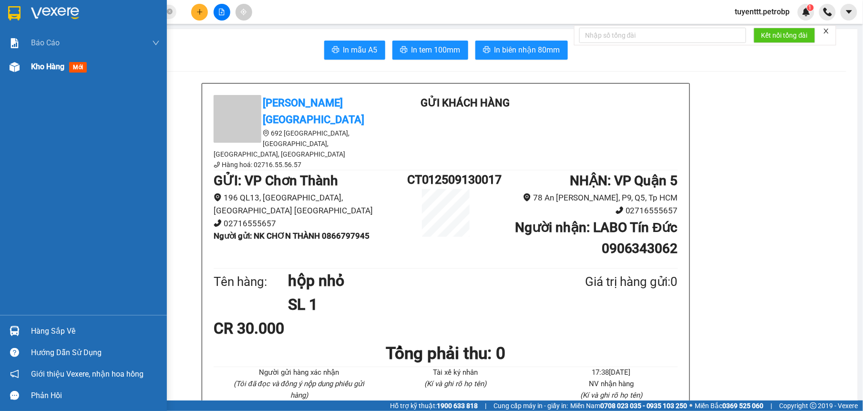
click at [8, 65] on div at bounding box center [14, 67] width 17 height 17
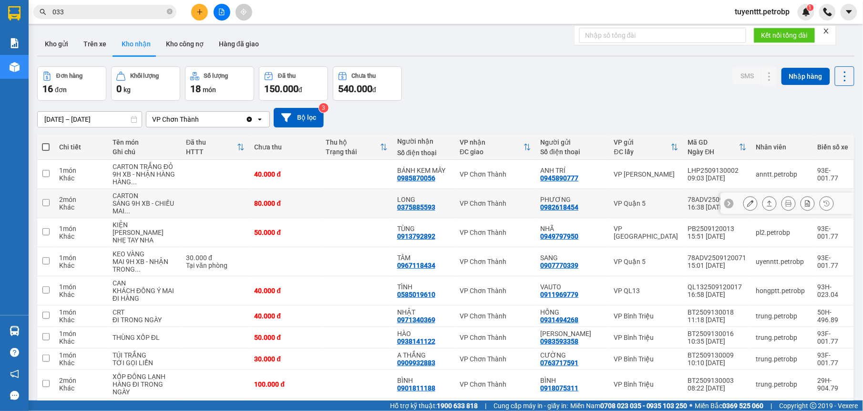
scroll to position [62, 0]
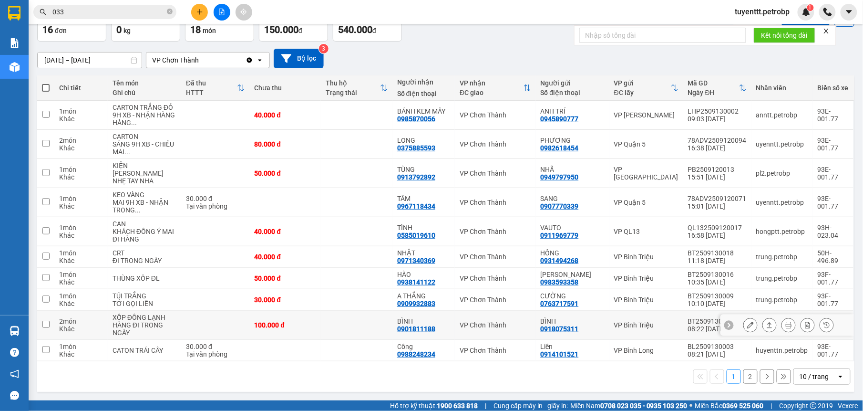
click at [331, 316] on td at bounding box center [357, 325] width 72 height 29
checkbox input "true"
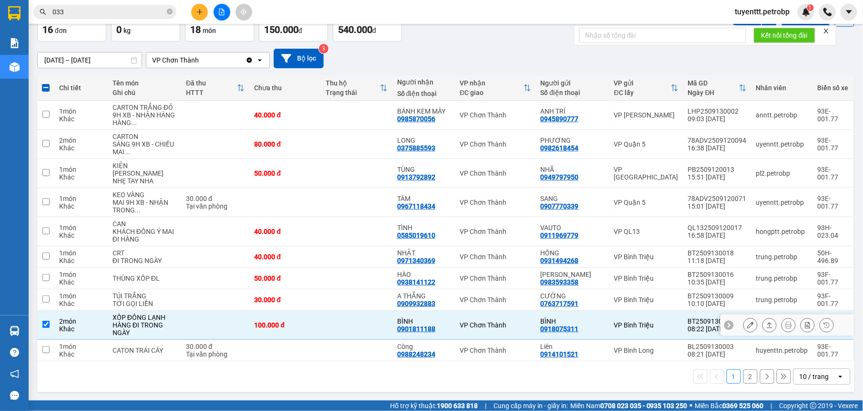
click at [763, 324] on button at bounding box center [769, 325] width 13 height 17
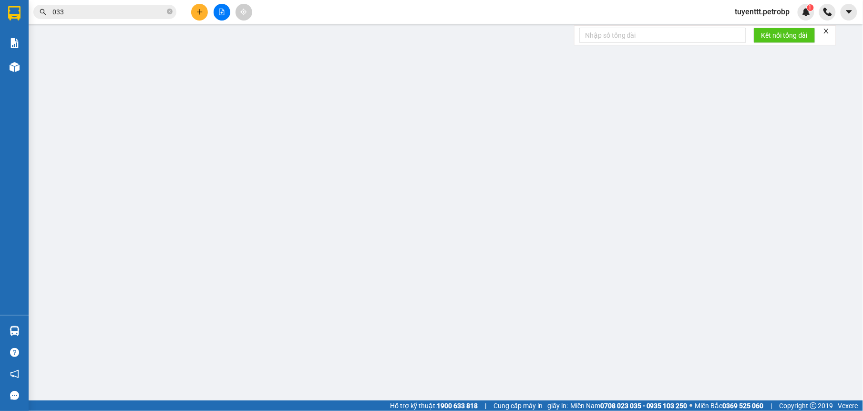
type input "0918075311"
type input "BÌNH"
type input "0901811188"
type input "BÌNH"
type input "100.000"
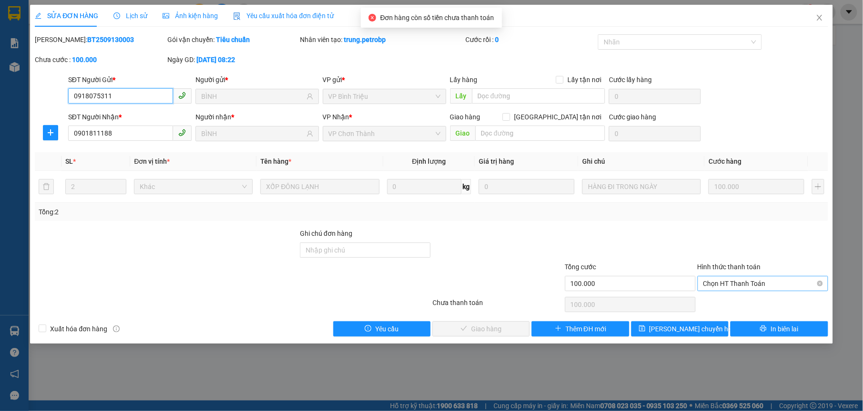
click at [745, 282] on span "Chọn HT Thanh Toán" at bounding box center [763, 283] width 119 height 14
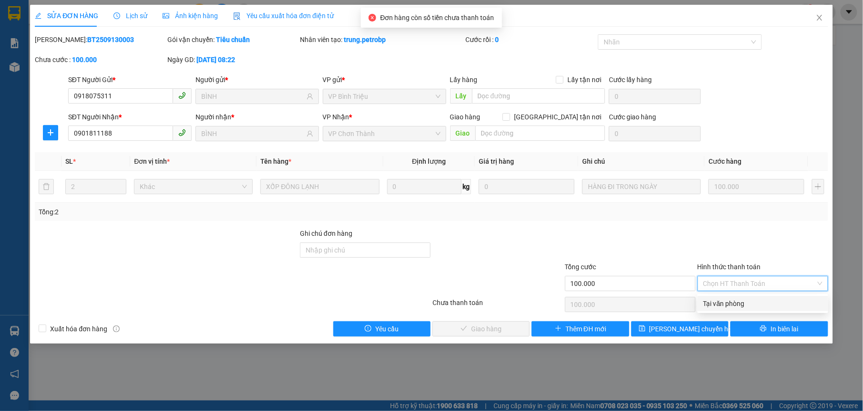
click at [731, 296] on div "Tại văn phòng" at bounding box center [763, 303] width 131 height 15
type input "0"
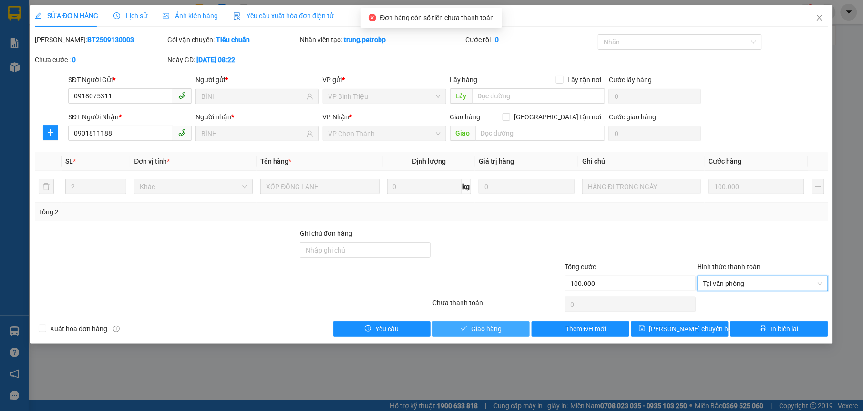
click at [503, 329] on button "Giao hàng" at bounding box center [481, 328] width 97 height 15
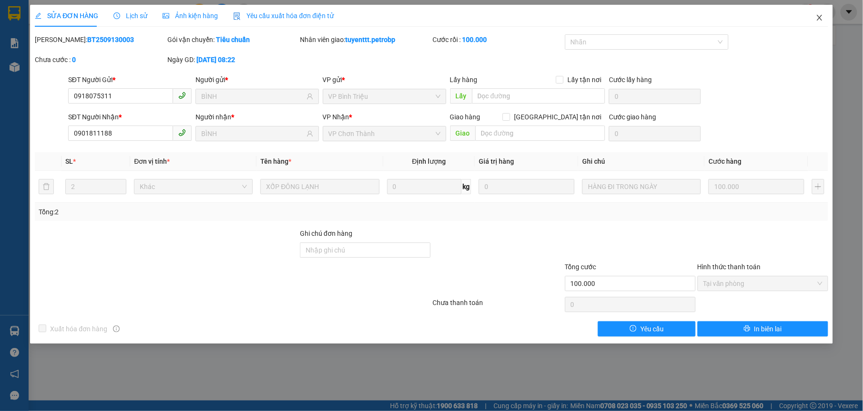
click at [819, 17] on icon "close" at bounding box center [819, 18] width 5 height 6
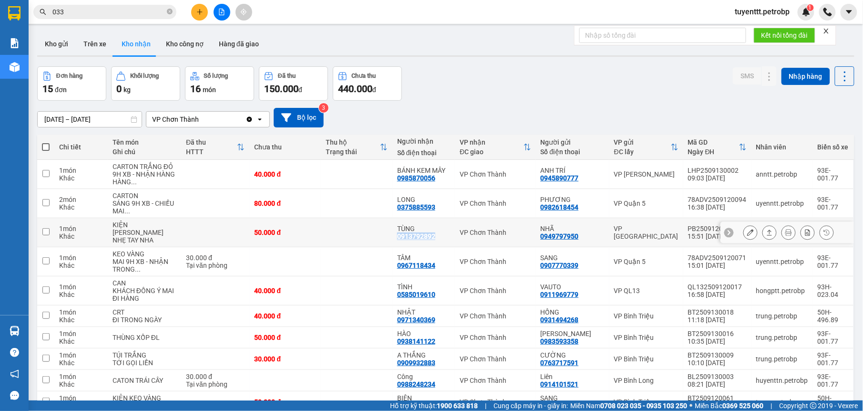
drag, startPoint x: 394, startPoint y: 240, endPoint x: 432, endPoint y: 245, distance: 38.5
click at [432, 245] on td "TÙNG 0913792892" at bounding box center [424, 232] width 62 height 29
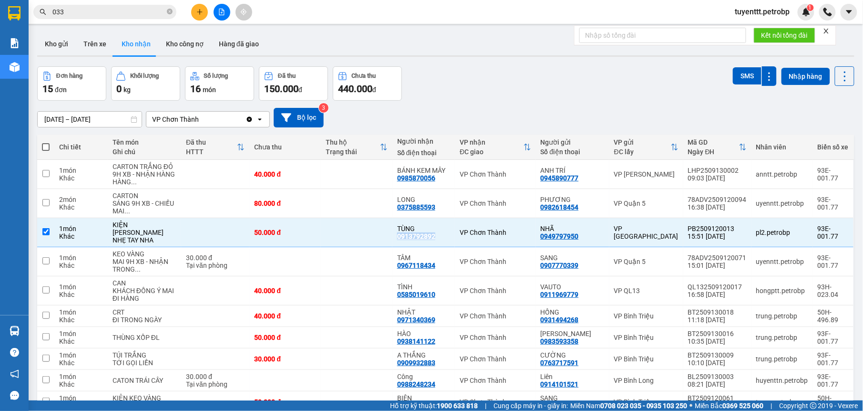
drag, startPoint x: 432, startPoint y: 245, endPoint x: 428, endPoint y: 239, distance: 6.6
copy div "0913792892"
click at [527, 236] on div "VP Chơn Thành" at bounding box center [495, 232] width 71 height 8
checkbox input "false"
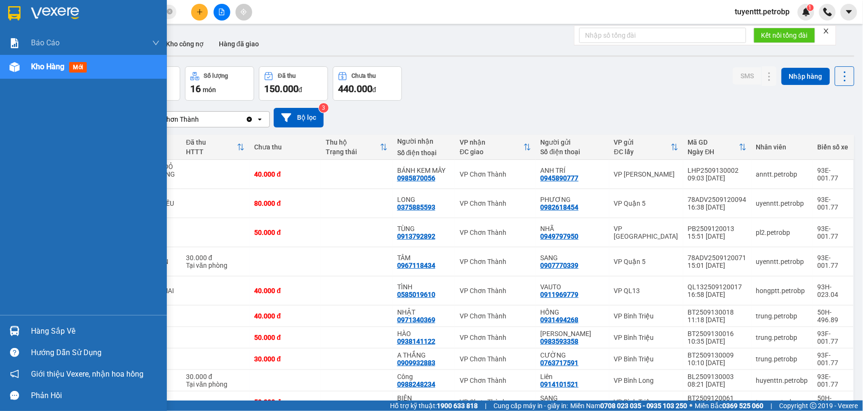
click at [29, 321] on div "Hàng sắp về" at bounding box center [83, 330] width 167 height 21
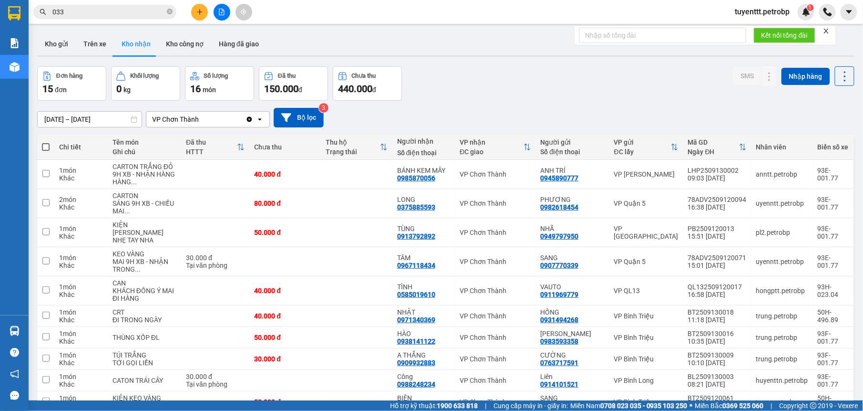
click at [493, 98] on section "Kết quả tìm kiếm ( 10000 ) Bộ lọc Mã ĐH Trạng thái Món hàng Tổng cước Chưa cước…" at bounding box center [431, 205] width 863 height 411
click at [197, 8] on button at bounding box center [199, 12] width 17 height 17
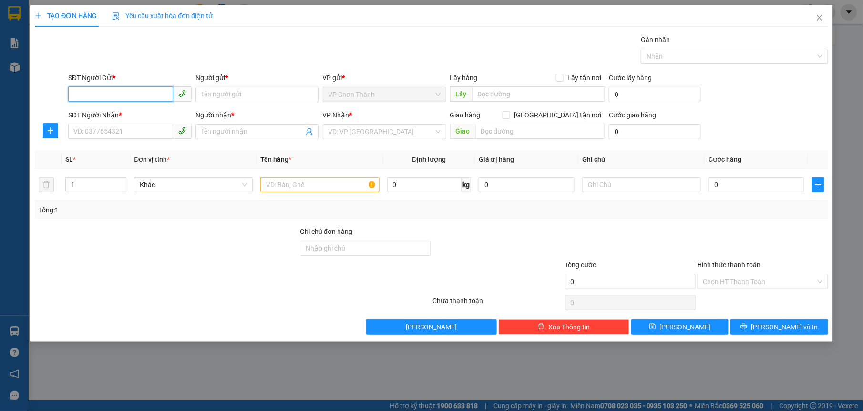
click at [97, 94] on input "SĐT Người Gửi *" at bounding box center [120, 93] width 105 height 15
click at [128, 110] on div "0976979448 - NHA KHOA SG LUXURY" at bounding box center [130, 114] width 113 height 10
type input "0976979448"
type input "NHA KHOA SG LUXURY"
type input "0982160269"
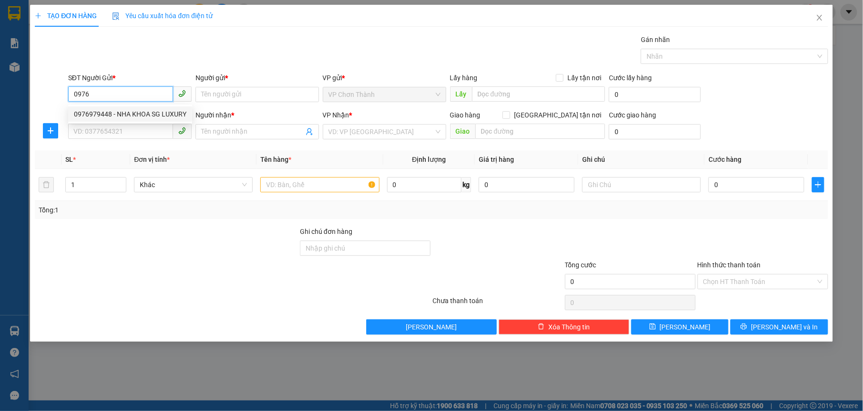
type input "LABO ĐẠI PHÁT"
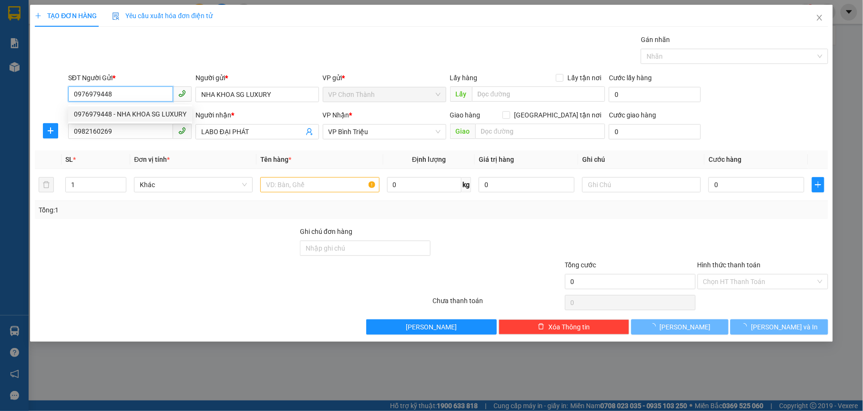
type input "30.000"
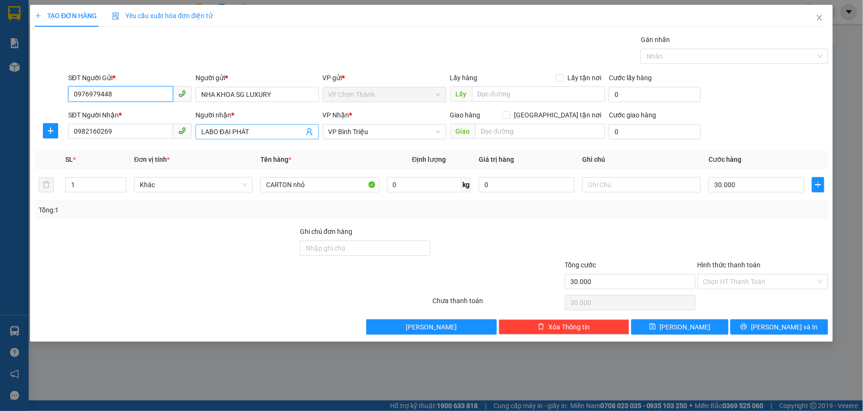
type input "0976979448"
click at [291, 134] on input "LABO ĐẠI PHÁT" at bounding box center [252, 131] width 103 height 10
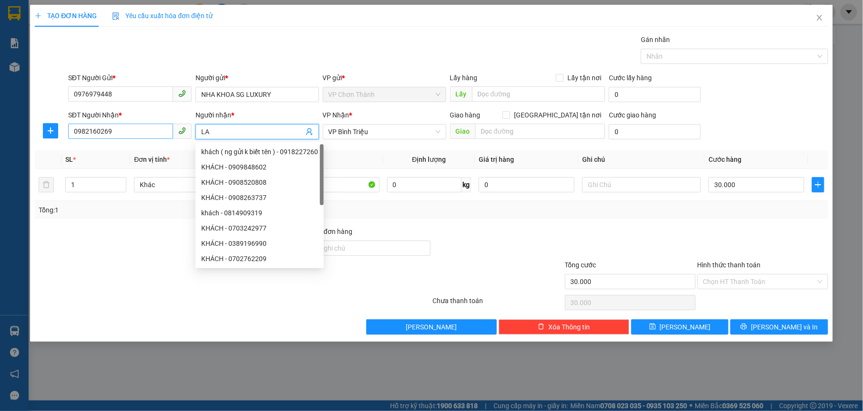
type input "L"
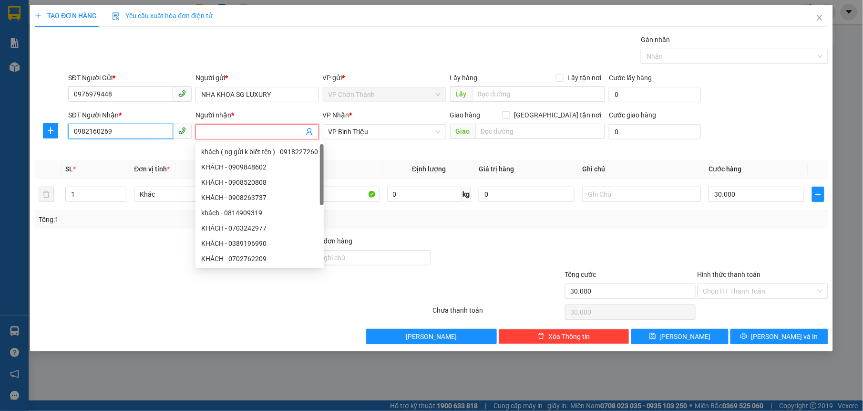
click at [146, 130] on input "0982160269" at bounding box center [120, 131] width 105 height 15
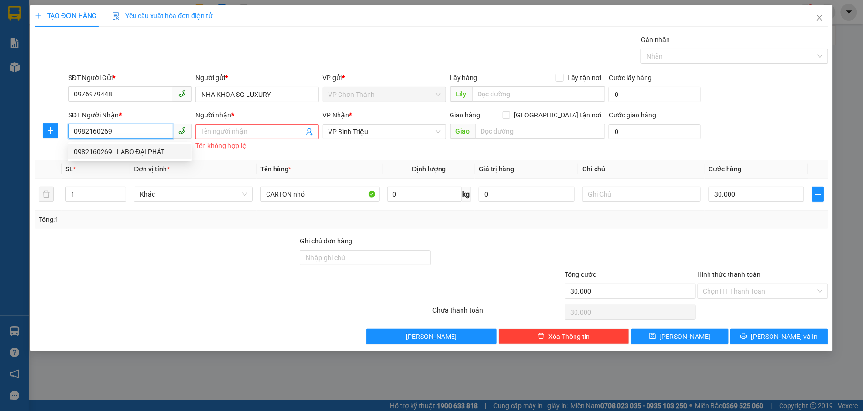
click at [122, 147] on div "0982160269 - LABO ĐẠI PHÁT" at bounding box center [130, 151] width 112 height 10
type input "LABO ĐẠI PHÁT"
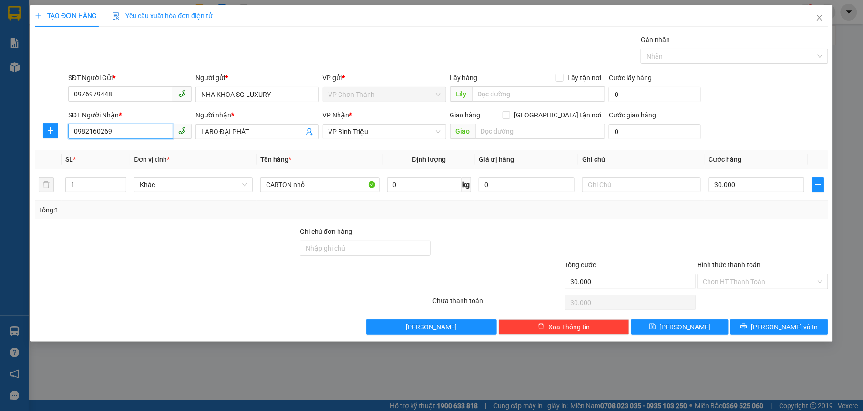
click at [148, 134] on input "0982160269" at bounding box center [120, 131] width 105 height 15
type input "0"
click at [130, 147] on div "0332057565 - LABO AN NHIÊN" at bounding box center [130, 151] width 112 height 10
type input "0332057565"
type input "LABO AN NHIÊN"
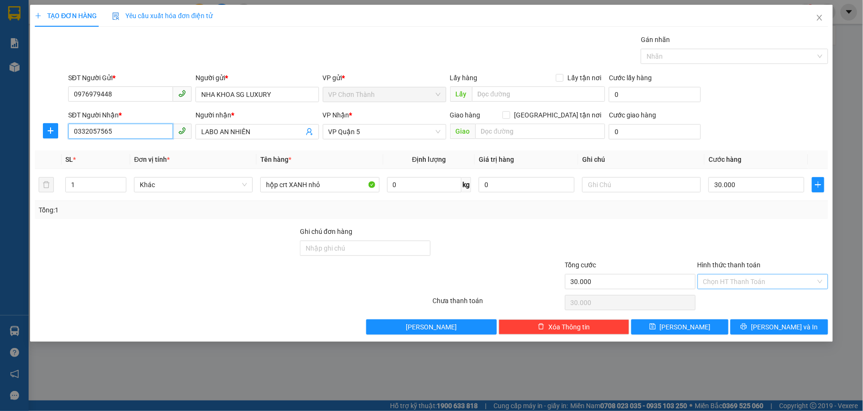
type input "0332057565"
click at [740, 281] on input "Hình thức thanh toán" at bounding box center [760, 281] width 113 height 14
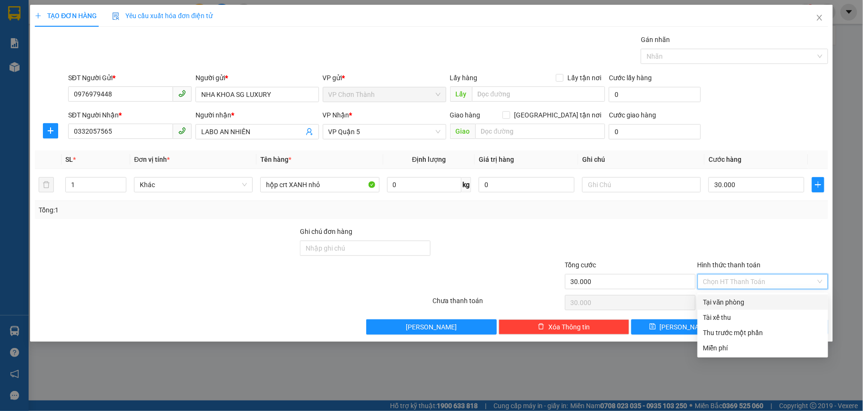
click at [757, 302] on div "Tại văn phòng" at bounding box center [763, 302] width 119 height 10
type input "0"
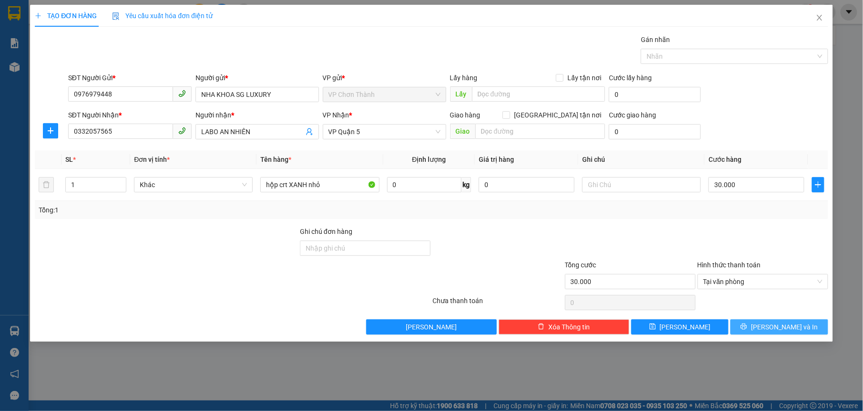
click at [747, 325] on icon "printer" at bounding box center [744, 326] width 6 height 6
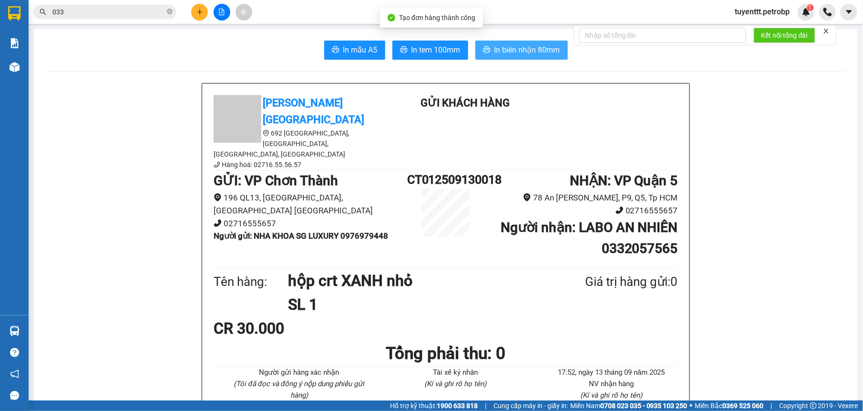
click at [523, 50] on span "In biên nhận 80mm" at bounding box center [528, 50] width 66 height 12
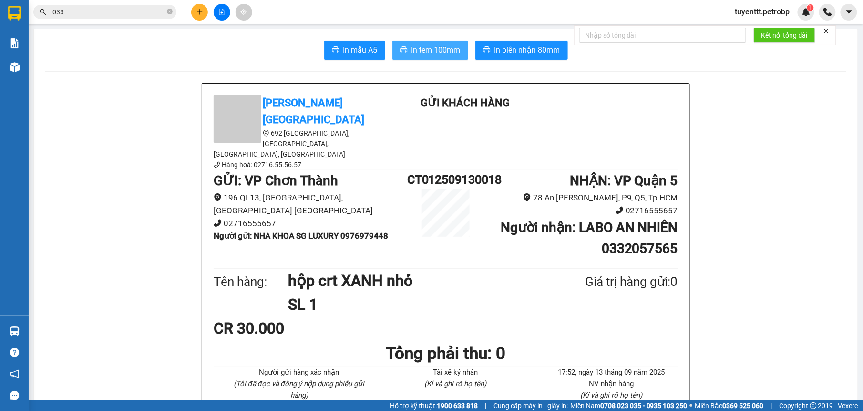
click at [413, 50] on span "In tem 100mm" at bounding box center [436, 50] width 49 height 12
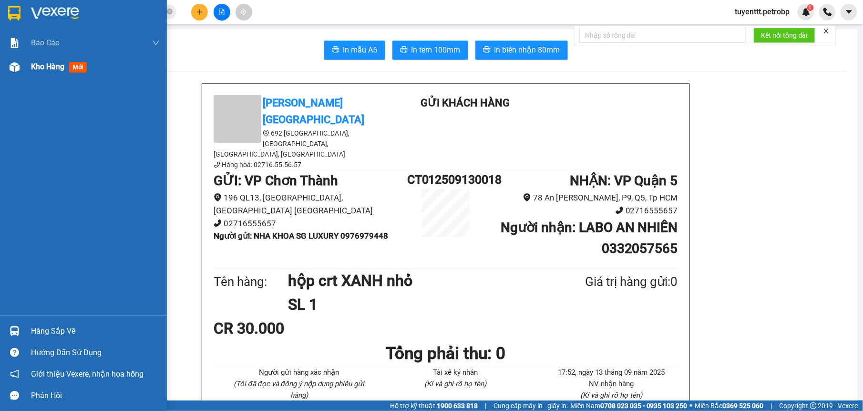
click at [42, 69] on span "Kho hàng" at bounding box center [47, 66] width 33 height 9
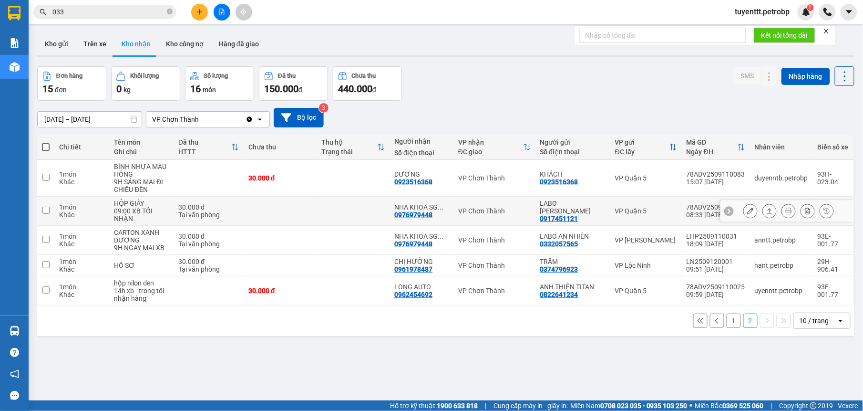
click at [384, 197] on td at bounding box center [353, 211] width 73 height 29
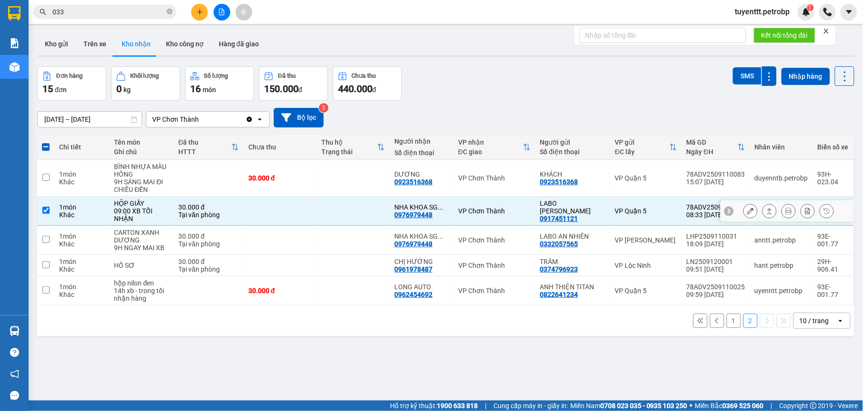
click at [767, 207] on icon at bounding box center [770, 210] width 7 height 7
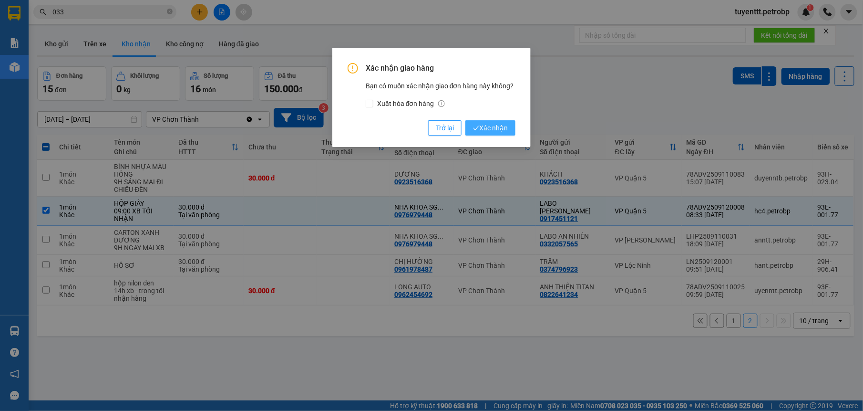
click at [490, 130] on span "Xác nhận" at bounding box center [490, 128] width 35 height 10
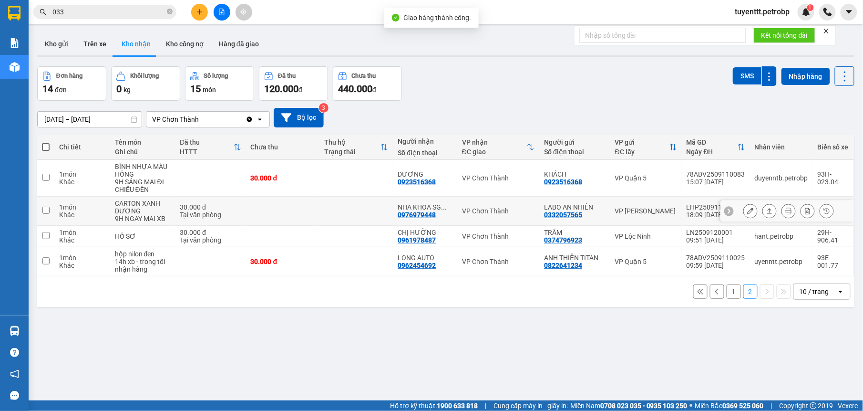
click at [373, 197] on td at bounding box center [356, 211] width 73 height 29
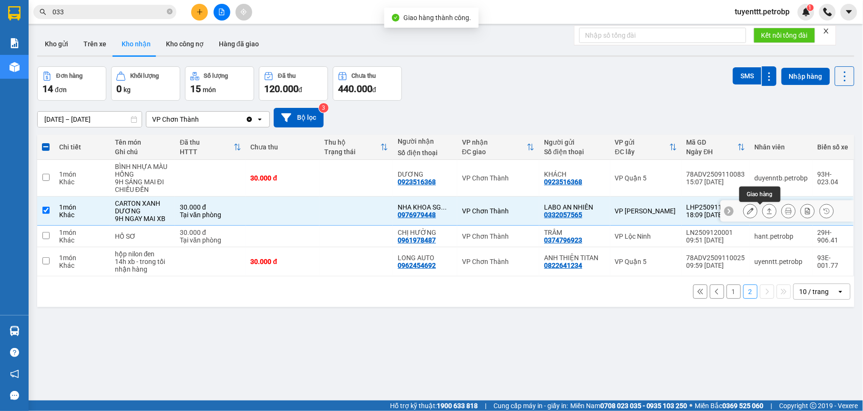
click at [763, 203] on button at bounding box center [769, 211] width 13 height 17
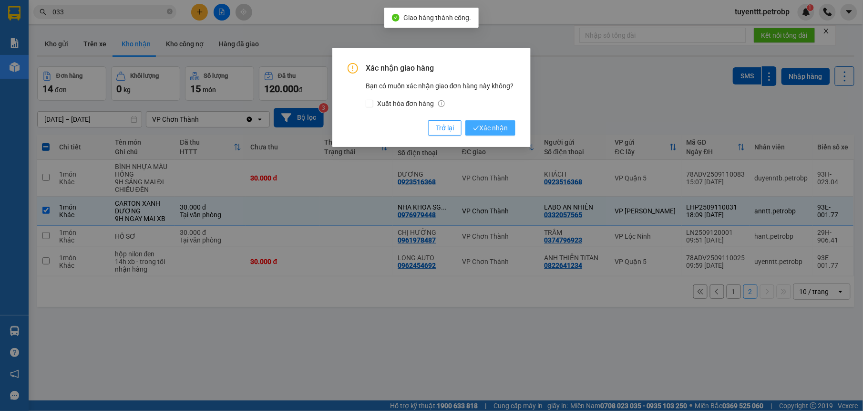
click at [479, 126] on span "Xác nhận" at bounding box center [490, 128] width 35 height 10
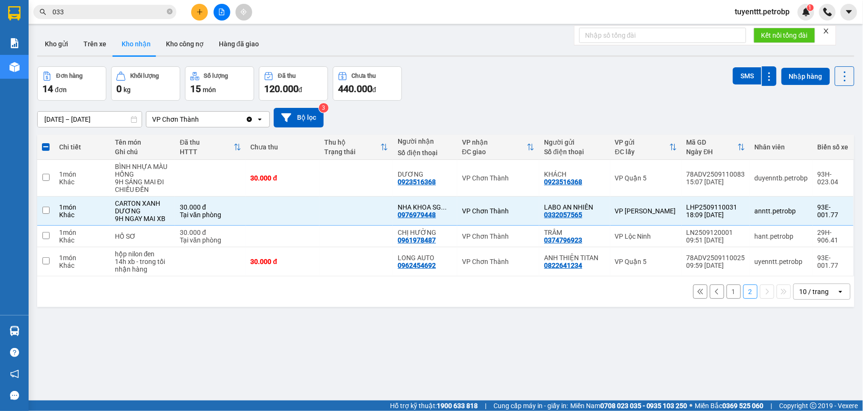
checkbox input "false"
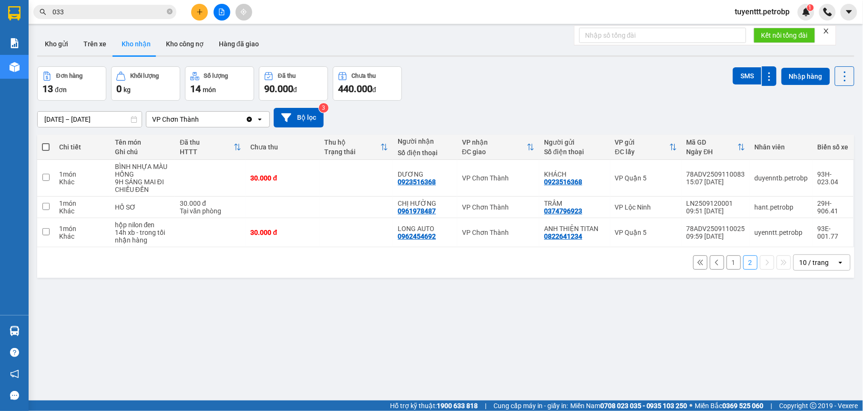
click at [727, 260] on button "1" at bounding box center [734, 262] width 14 height 14
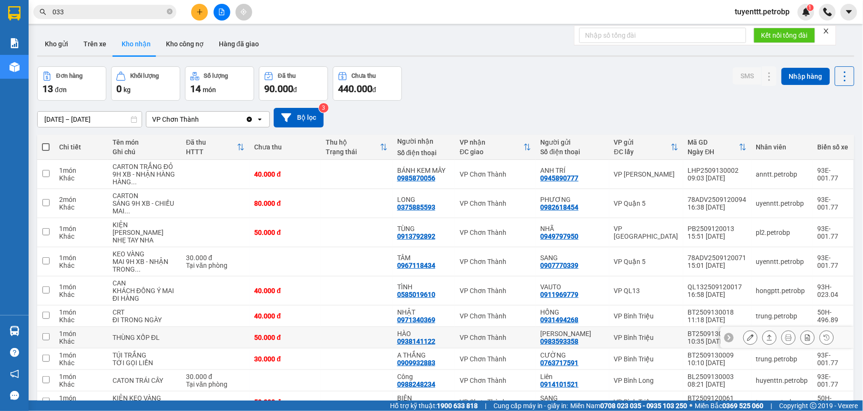
click at [359, 327] on td at bounding box center [357, 337] width 72 height 21
checkbox input "true"
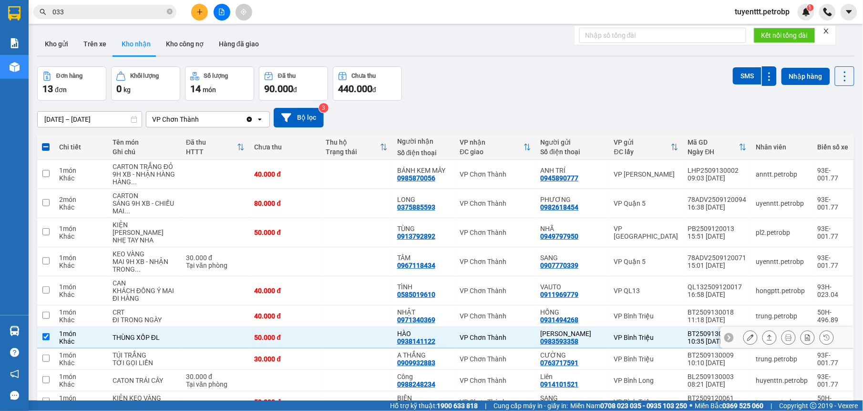
click at [767, 334] on icon at bounding box center [770, 337] width 7 height 7
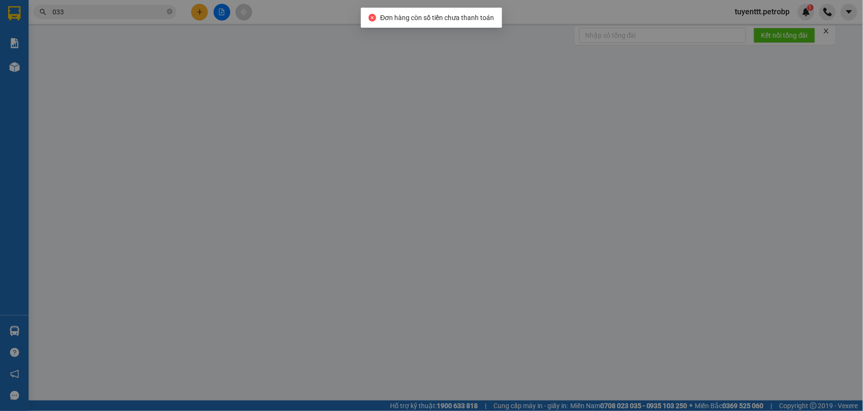
type input "0983593358"
type input "[PERSON_NAME]"
type input "0938141122"
type input "HÀO"
type input "50.000"
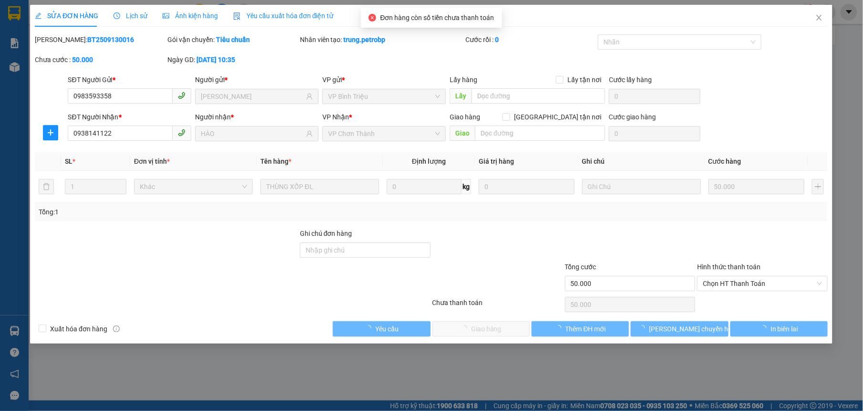
click at [735, 298] on div "Chọn HT Thanh Toán" at bounding box center [763, 304] width 133 height 19
click at [736, 287] on span "Chọn HT Thanh Toán" at bounding box center [763, 283] width 119 height 14
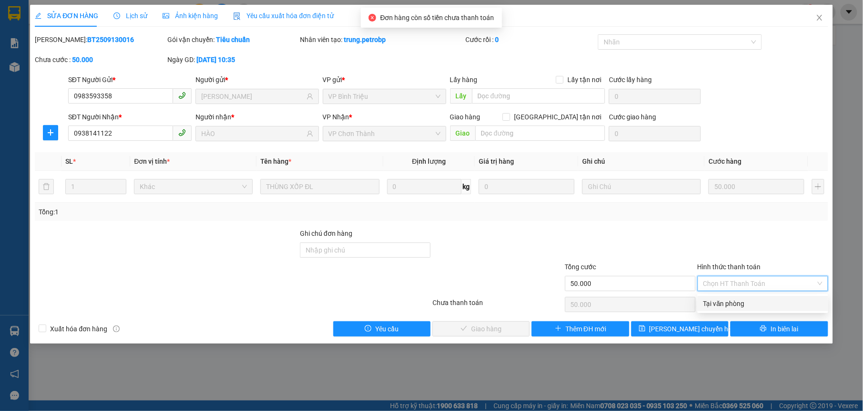
click at [720, 296] on div "Tại văn phòng" at bounding box center [763, 303] width 131 height 15
type input "0"
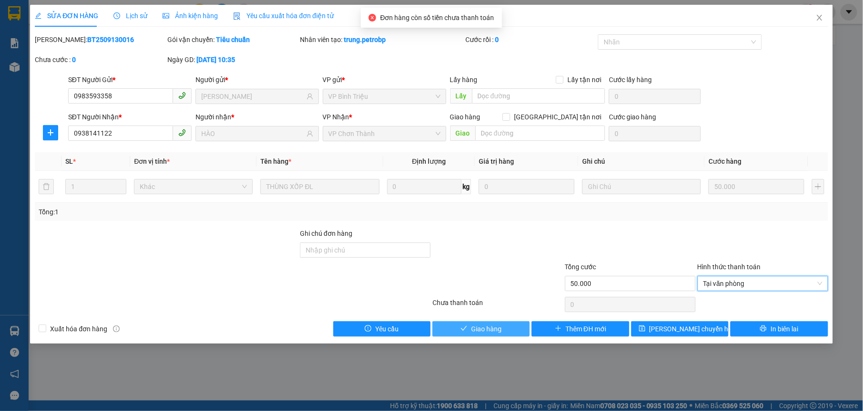
drag, startPoint x: 496, startPoint y: 322, endPoint x: 496, endPoint y: 313, distance: 9.1
click at [496, 320] on div "Total Paid Fee 0 Total UnPaid Fee 50.000 Cash Collection Total Fee Mã ĐH: BT250…" at bounding box center [431, 185] width 793 height 302
click at [464, 322] on button "Giao hàng" at bounding box center [481, 328] width 97 height 15
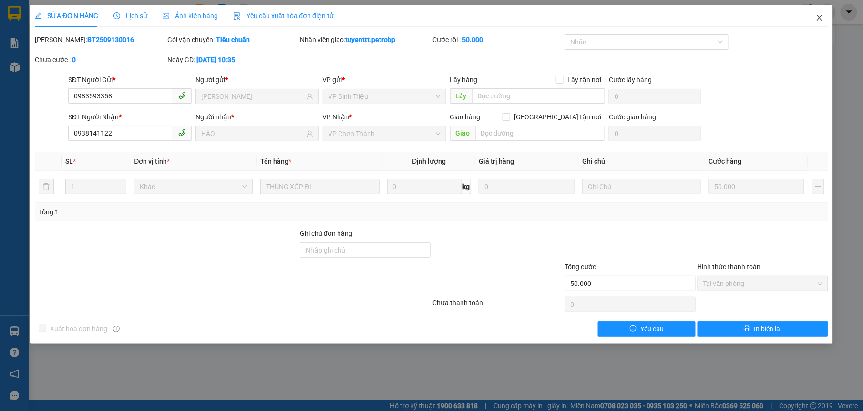
click at [817, 20] on icon "close" at bounding box center [820, 18] width 8 height 8
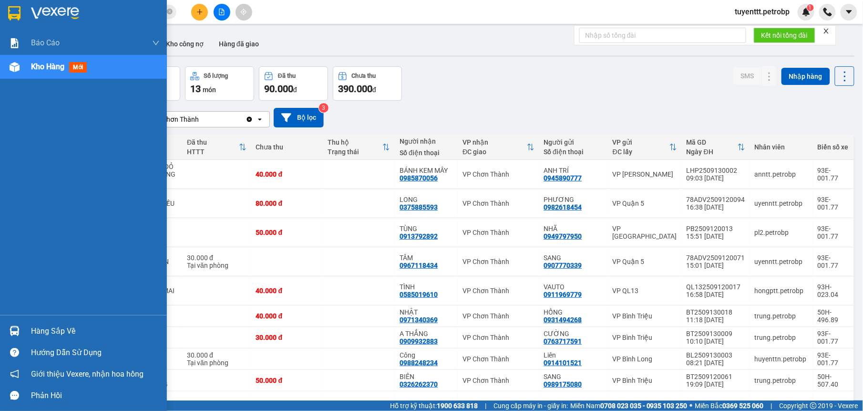
click at [21, 326] on div at bounding box center [14, 330] width 17 height 17
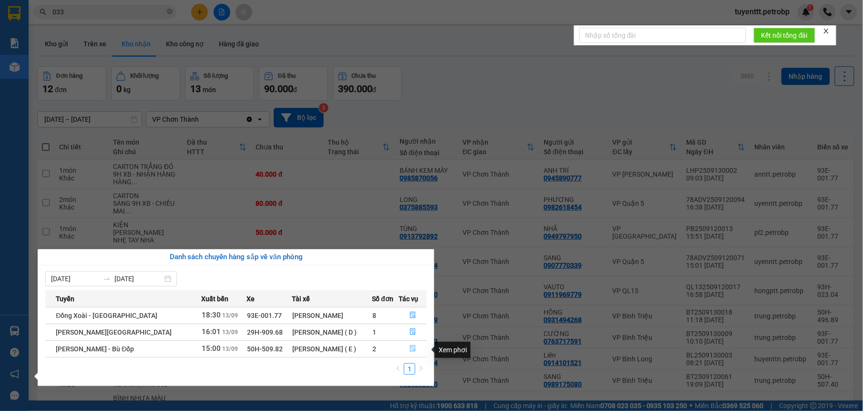
click at [411, 346] on icon "file-done" at bounding box center [413, 348] width 7 height 7
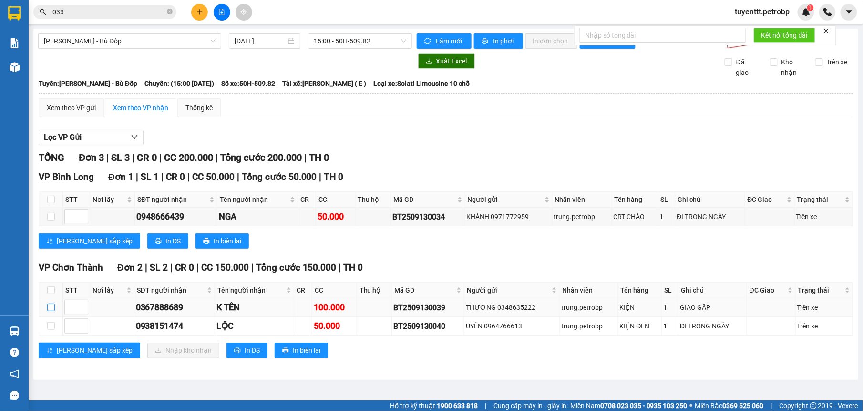
click at [48, 309] on input "checkbox" at bounding box center [51, 307] width 8 height 8
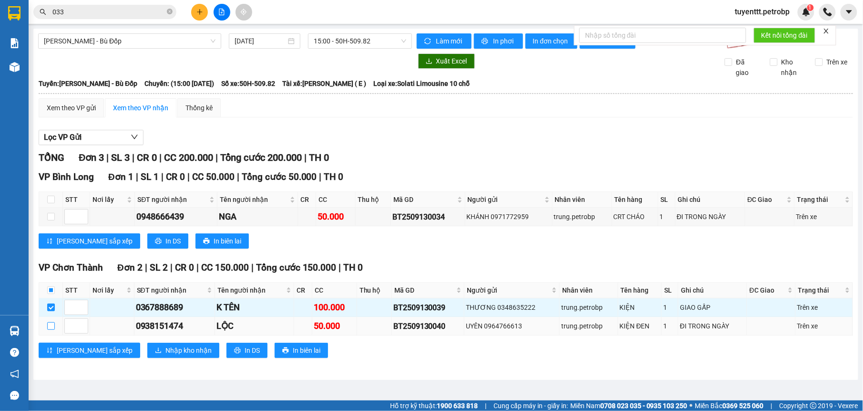
click at [49, 323] on label at bounding box center [51, 326] width 8 height 10
click at [49, 323] on input "checkbox" at bounding box center [51, 326] width 8 height 8
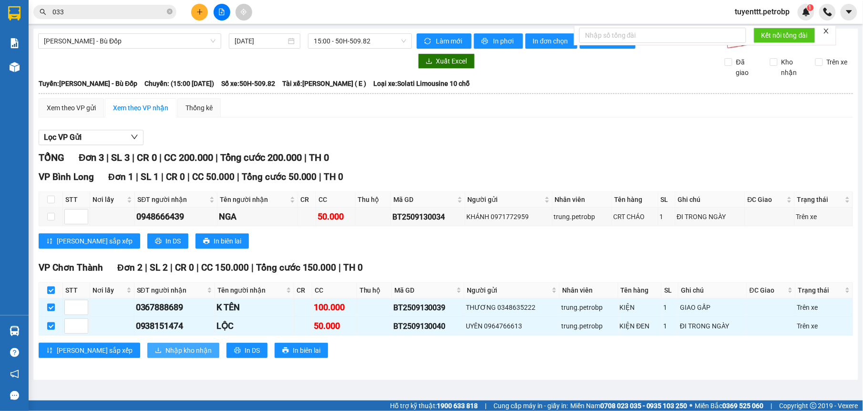
click at [166, 349] on span "Nhập kho nhận" at bounding box center [189, 350] width 46 height 10
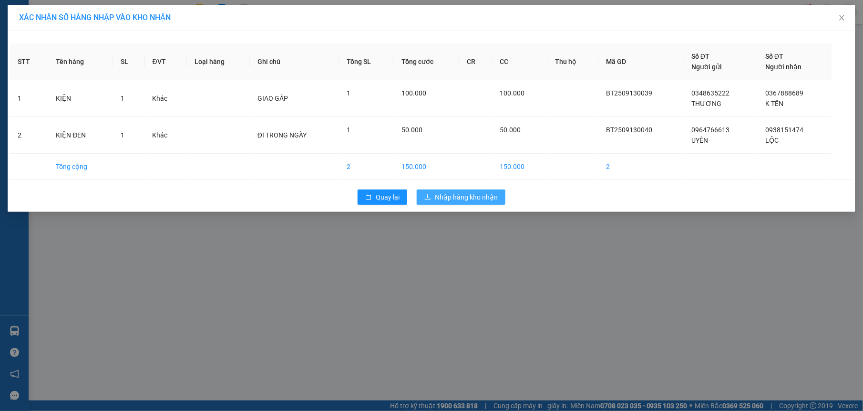
click at [464, 199] on span "Nhập hàng kho nhận" at bounding box center [466, 197] width 63 height 10
